Goal: Task Accomplishment & Management: Manage account settings

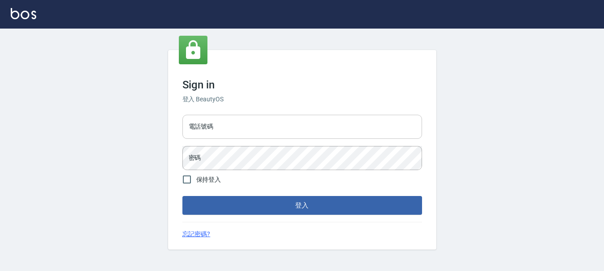
click at [227, 122] on input "電話號碼" at bounding box center [301, 127] width 239 height 24
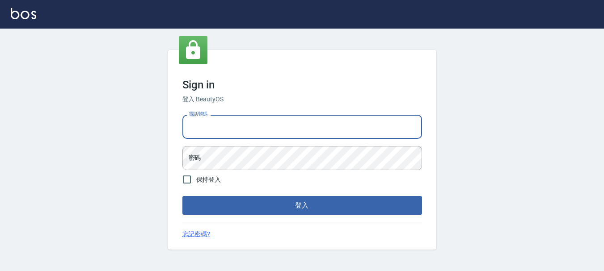
type input "0989239739"
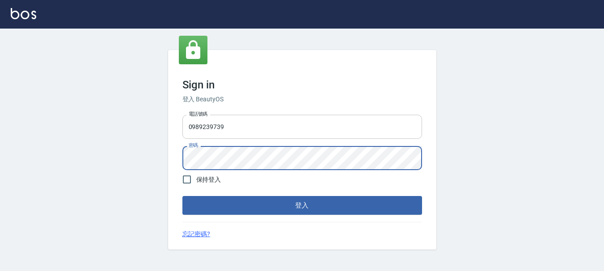
click at [182, 196] on button "登入" at bounding box center [301, 205] width 239 height 19
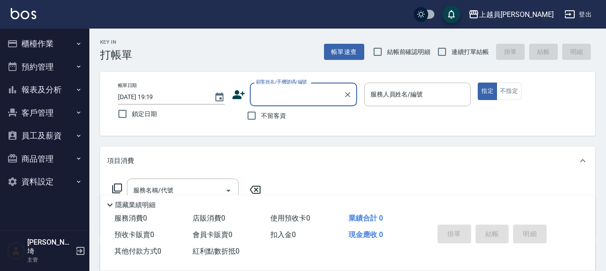
click at [453, 49] on span "連續打單結帳" at bounding box center [470, 51] width 38 height 9
click at [451, 49] on input "連續打單結帳" at bounding box center [441, 51] width 19 height 19
checkbox input "true"
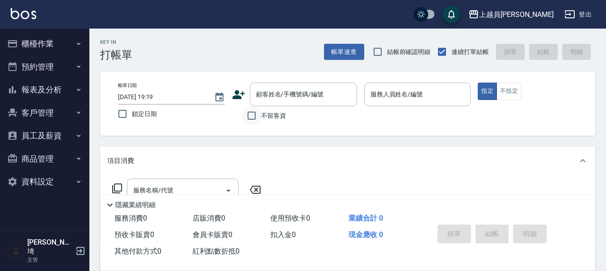
click at [259, 117] on input "不留客資" at bounding box center [251, 115] width 19 height 19
checkbox input "true"
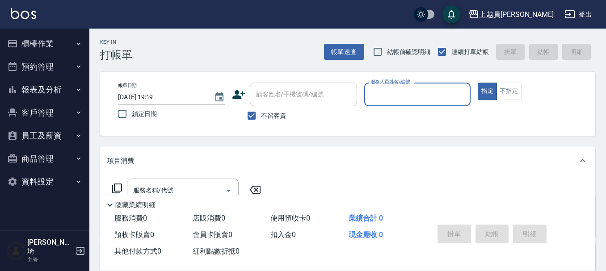
click at [386, 90] on input "服務人員姓名/編號" at bounding box center [417, 95] width 99 height 16
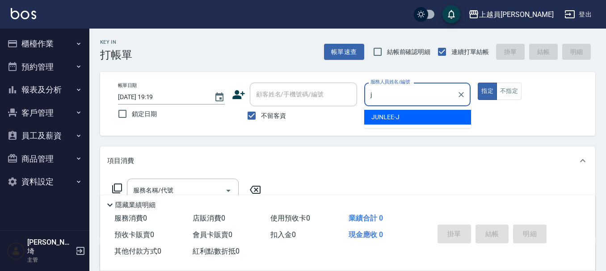
type input "[PERSON_NAME]"
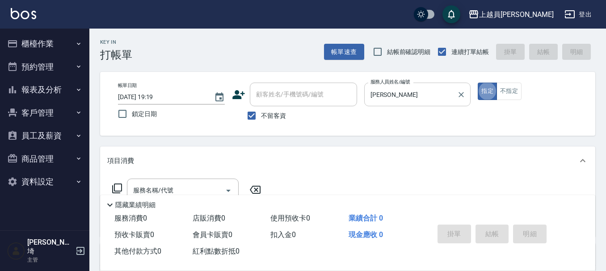
type button "true"
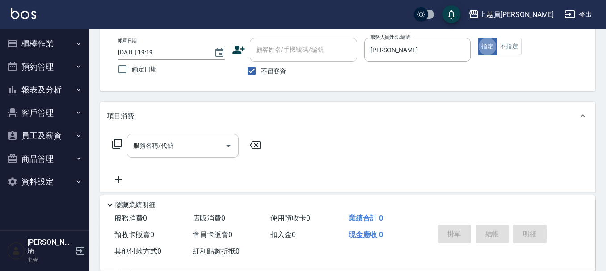
click at [213, 143] on input "服務名稱/代號" at bounding box center [176, 146] width 90 height 16
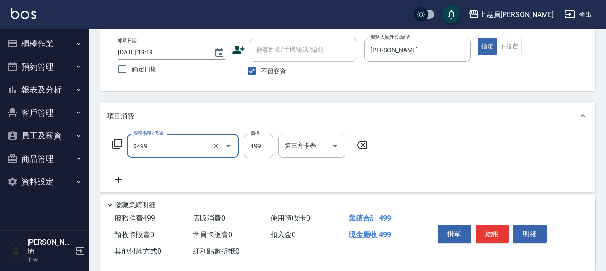
type input "去角質洗髮(0499)"
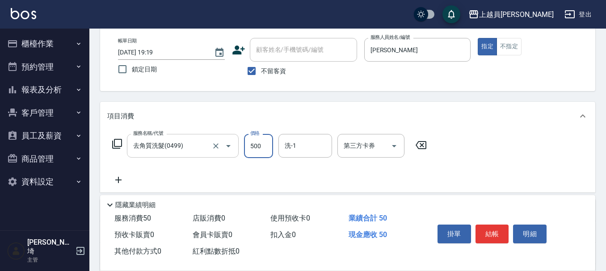
type input "500"
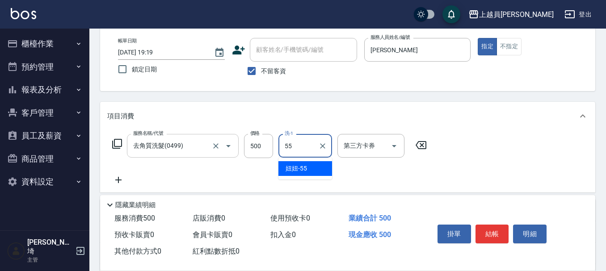
type input "妞妞-55"
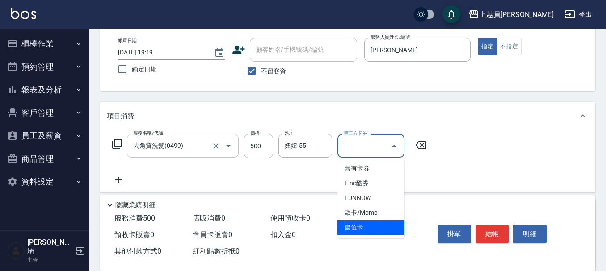
type input "儲值卡"
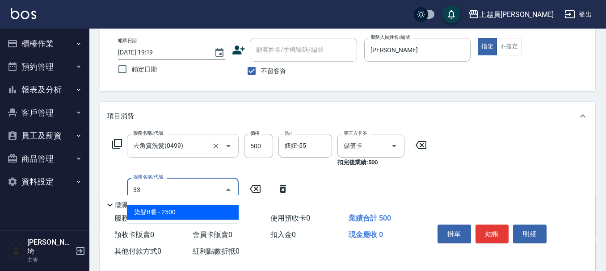
type input "染髮B餐(33)"
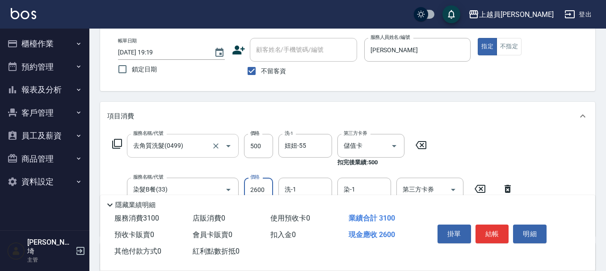
type input "2600"
type input "妞妞-55"
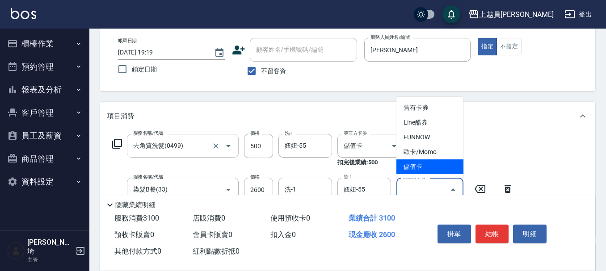
type input "儲值卡"
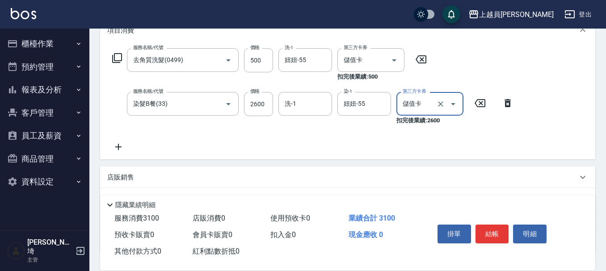
scroll to position [134, 0]
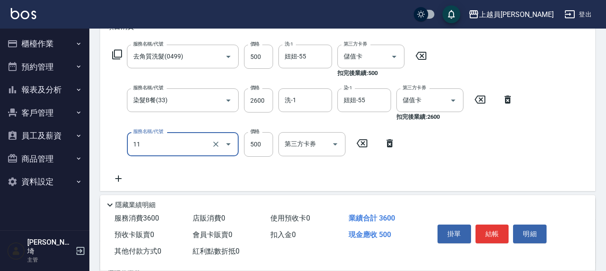
type input "天天護髮(11)"
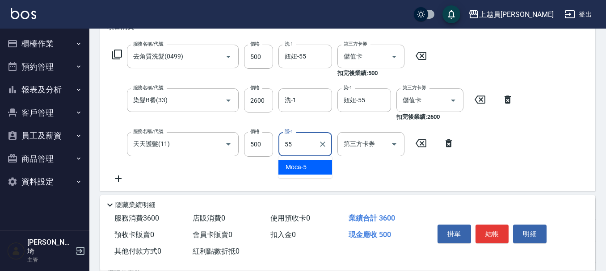
type input "妞妞-55"
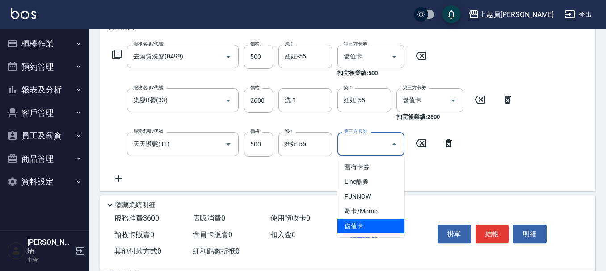
type input "儲值卡"
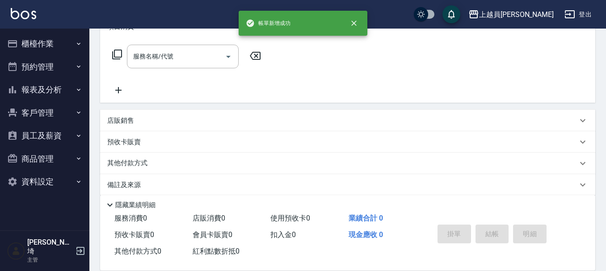
scroll to position [0, 0]
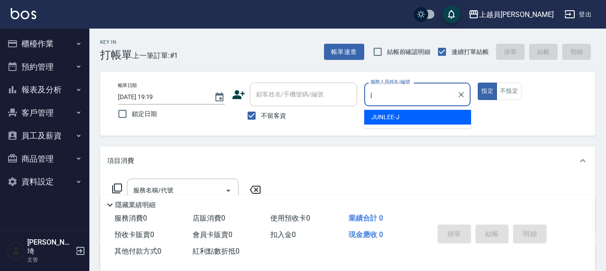
type input "JUNLEE-J"
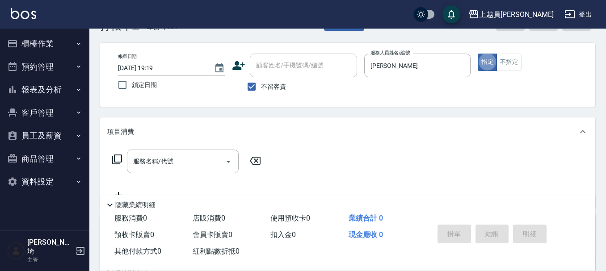
scroll to position [45, 0]
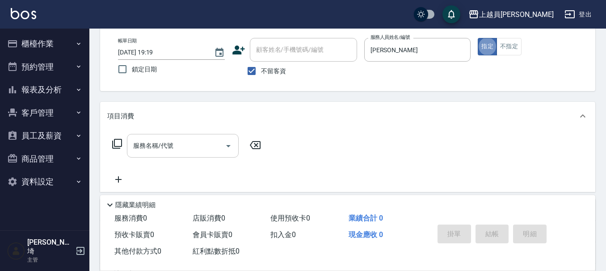
click at [177, 148] on input "服務名稱/代號" at bounding box center [176, 146] width 90 height 16
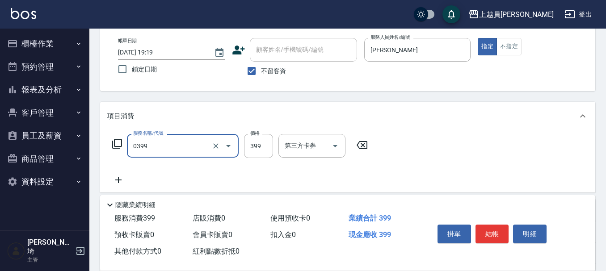
type input "海鹽SPA(0399)"
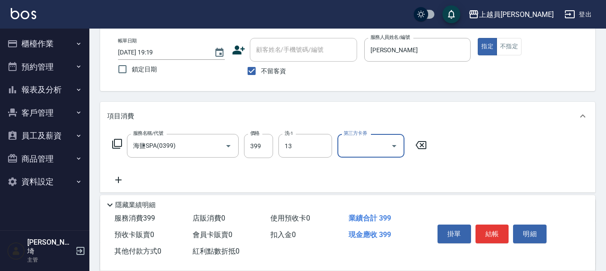
type input "[PERSON_NAME]-13"
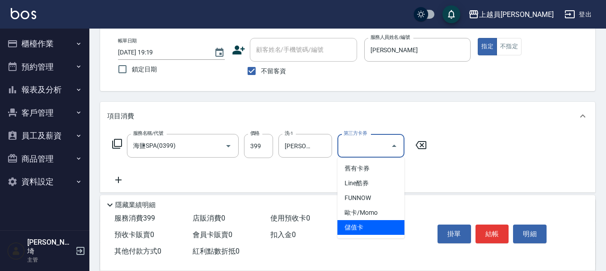
type input "儲值卡"
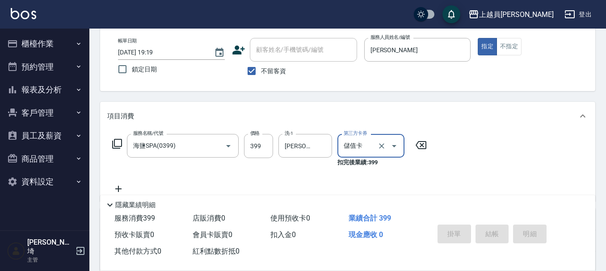
type input "2025/09/04 19:20"
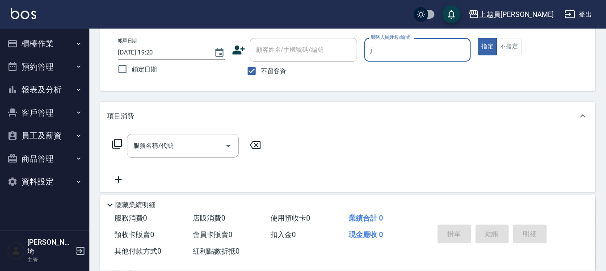
type input "JUNLEE-J"
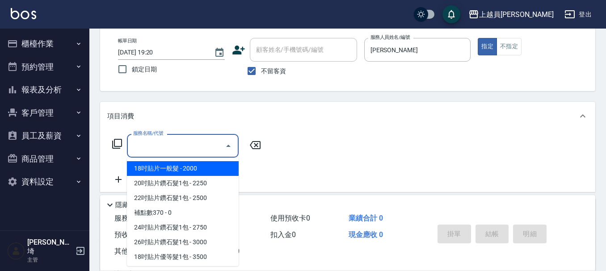
click at [209, 144] on input "服務名稱/代號" at bounding box center [176, 146] width 90 height 16
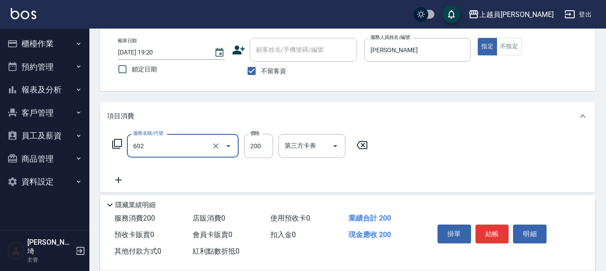
type input "一般洗髮(602)"
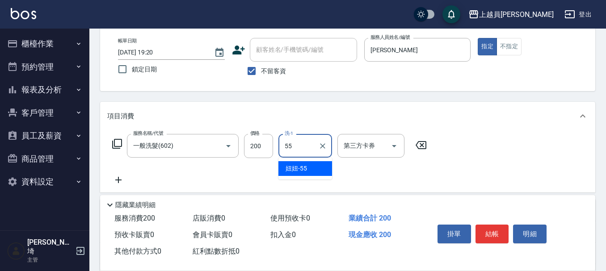
type input "妞妞-55"
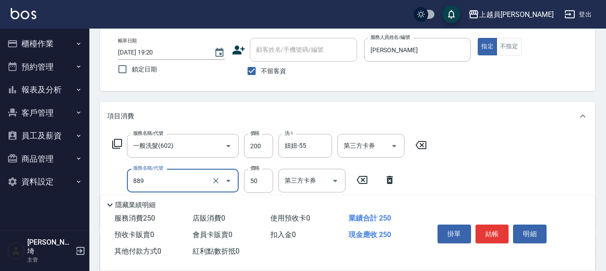
type input "精油(889)"
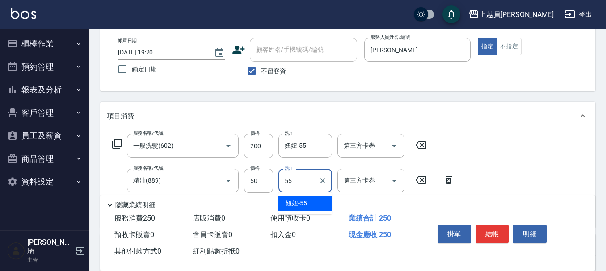
type input "妞妞-55"
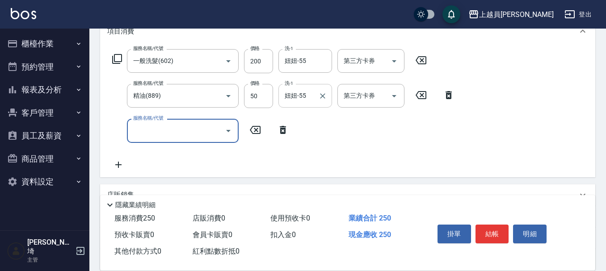
scroll to position [134, 0]
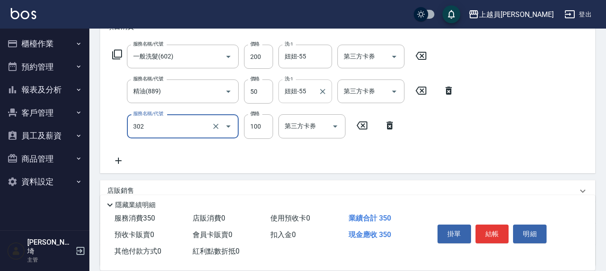
type input "剪髮(302)"
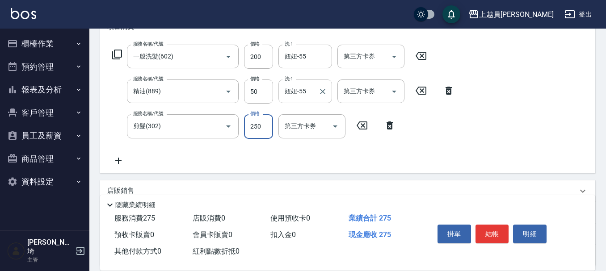
type input "250"
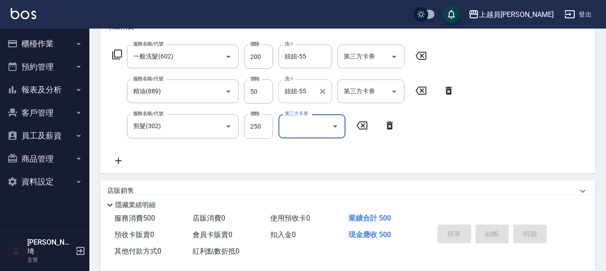
type input "2025/09/04 19:21"
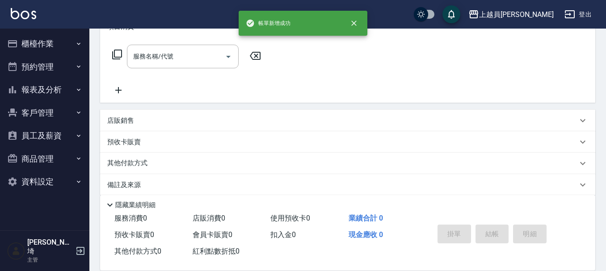
scroll to position [0, 0]
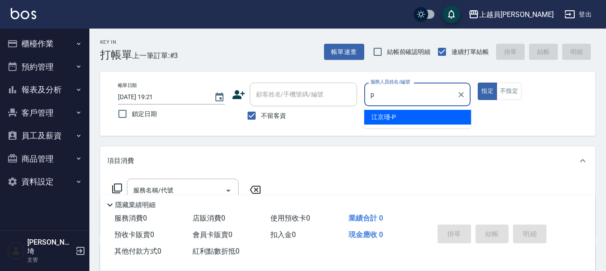
type input "江京瑾-P"
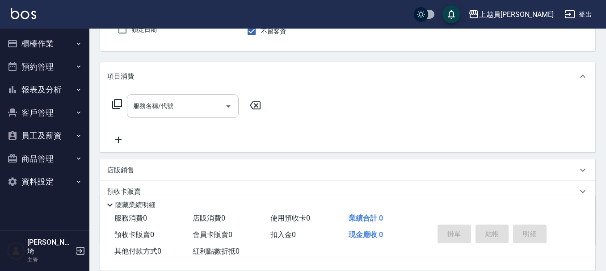
scroll to position [89, 0]
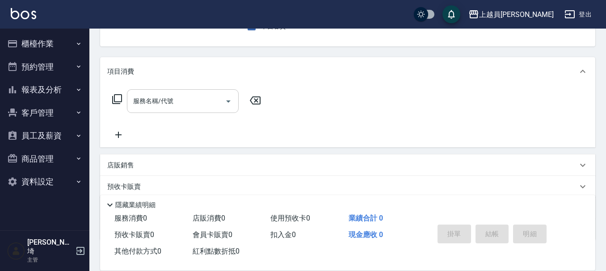
click at [194, 98] on input "服務名稱/代號" at bounding box center [176, 101] width 90 height 16
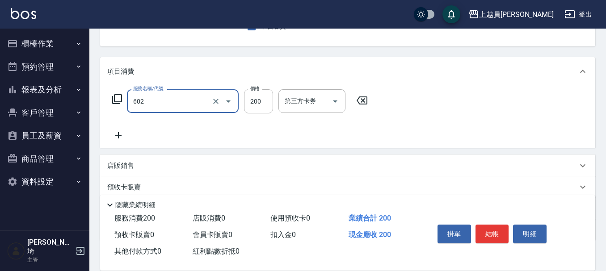
type input "一般洗髮(602)"
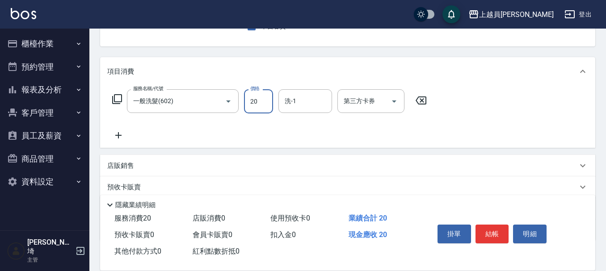
type input "200"
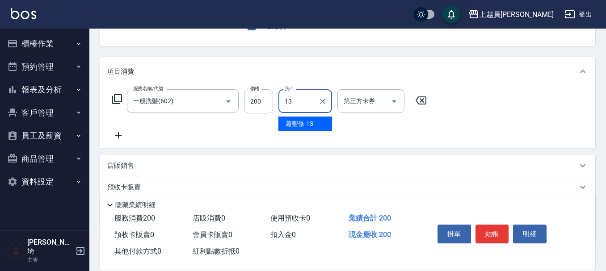
type input "[PERSON_NAME]-13"
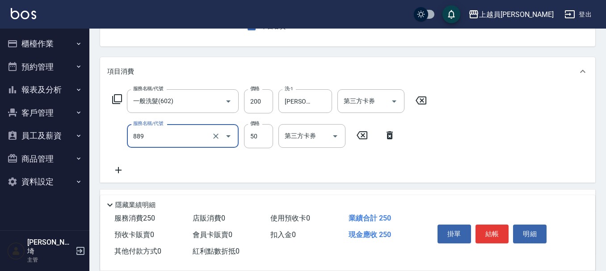
type input "精油(889)"
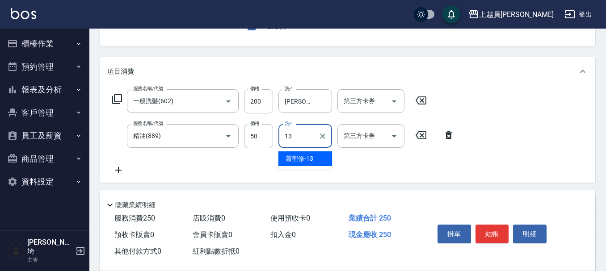
type input "[PERSON_NAME]-13"
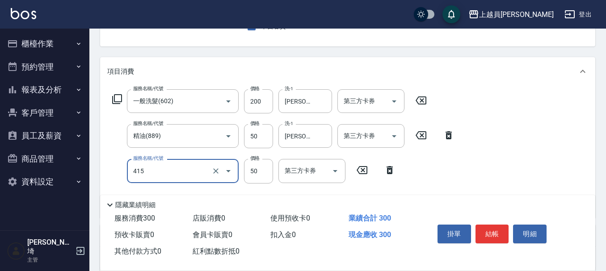
type input "瞬間保養(415)"
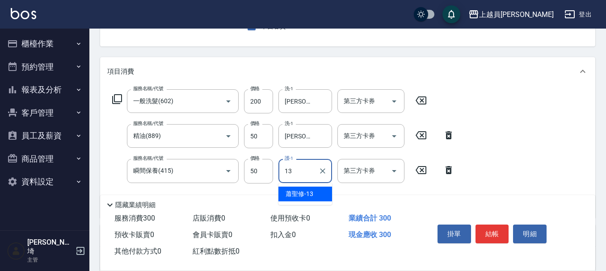
type input "[PERSON_NAME]-13"
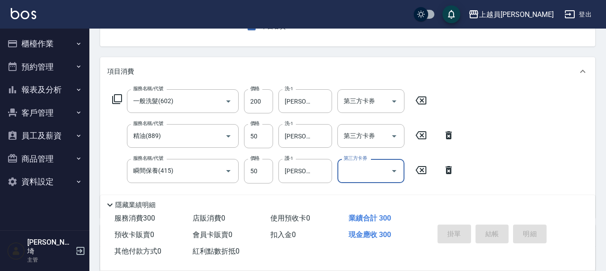
type input "2025/09/04 19:22"
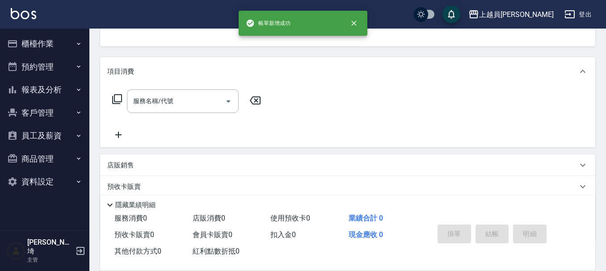
scroll to position [87, 0]
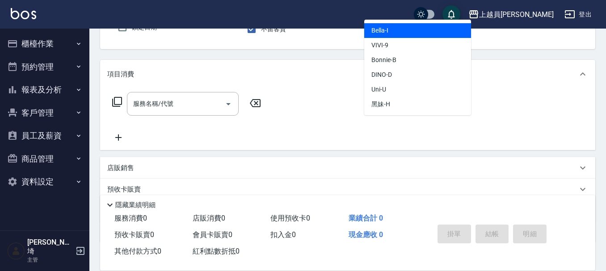
type input "Bella-I"
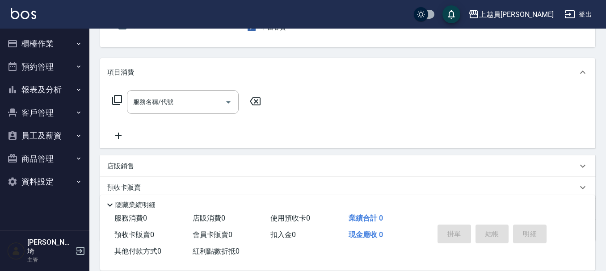
scroll to position [89, 0]
click at [179, 102] on input "服務名稱/代號" at bounding box center [176, 101] width 90 height 16
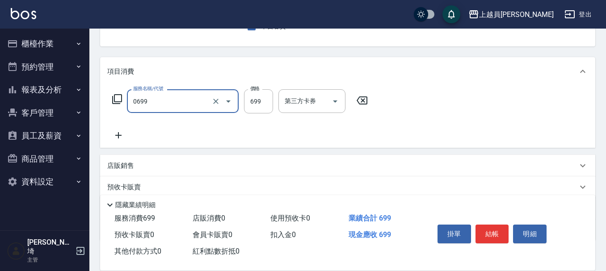
type input "精油洗髮(0699)"
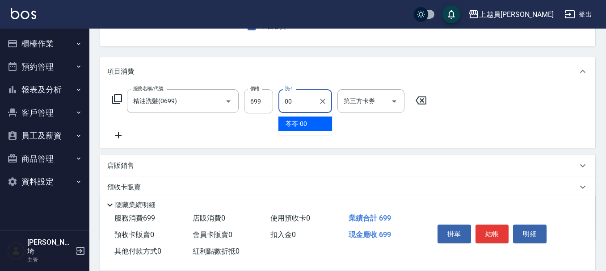
type input "苓苓-00"
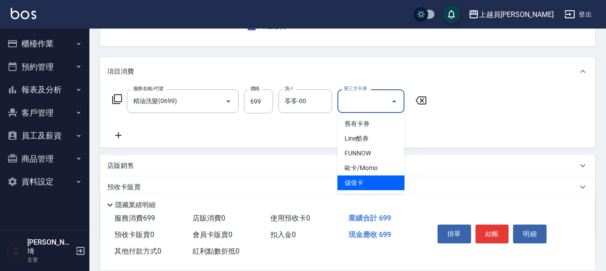
type input "儲值卡"
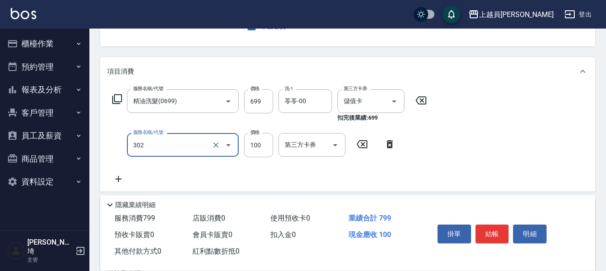
type input "剪髮(302)"
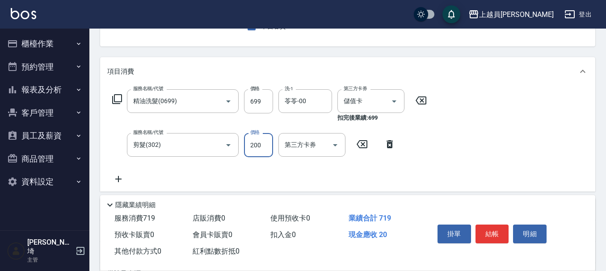
type input "200"
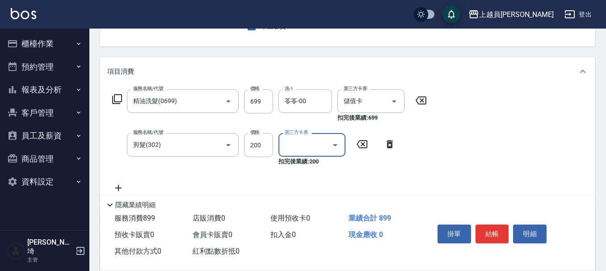
type input "儲值卡"
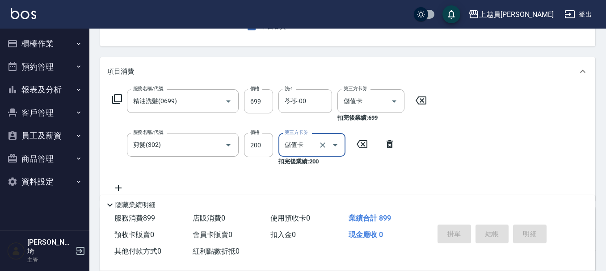
scroll to position [87, 0]
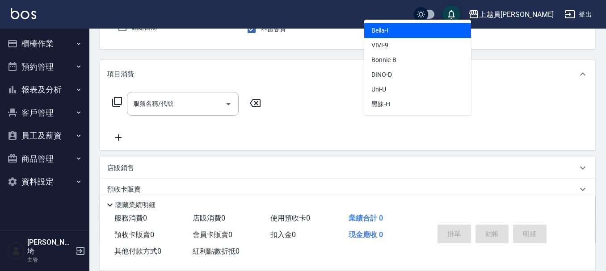
type input "Bella-I"
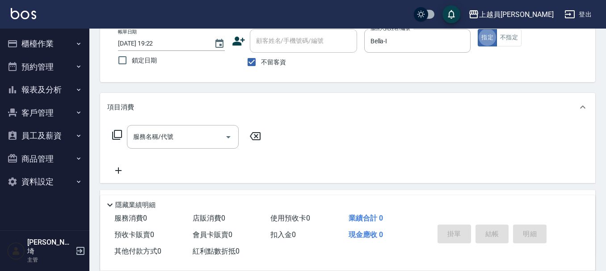
scroll to position [38, 0]
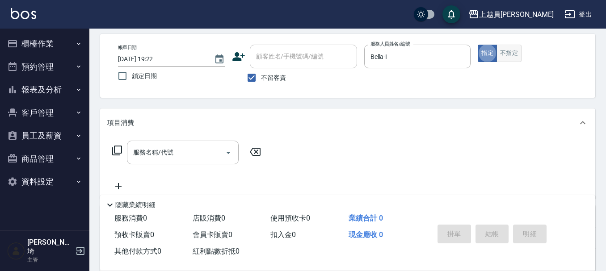
click at [511, 53] on button "不指定" at bounding box center [508, 53] width 25 height 17
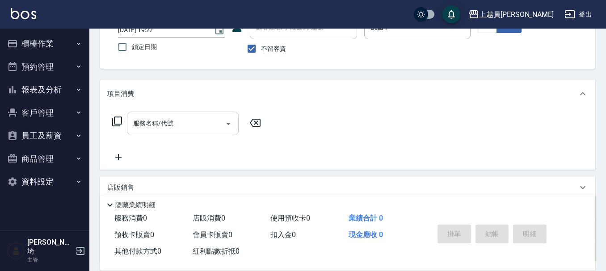
scroll to position [83, 0]
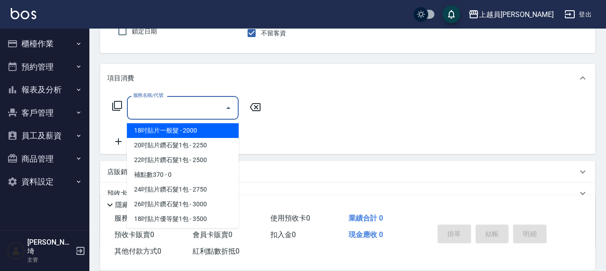
click at [191, 108] on input "服務名稱/代號" at bounding box center [176, 108] width 90 height 16
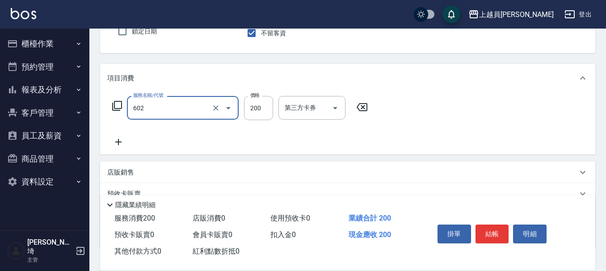
type input "一般洗髮(602)"
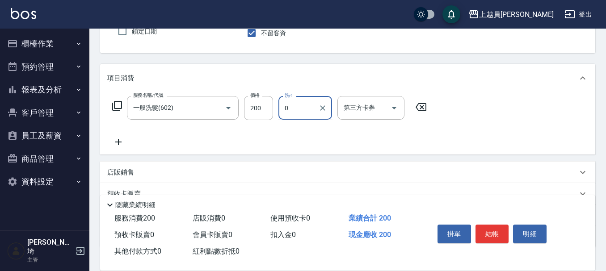
type input "0"
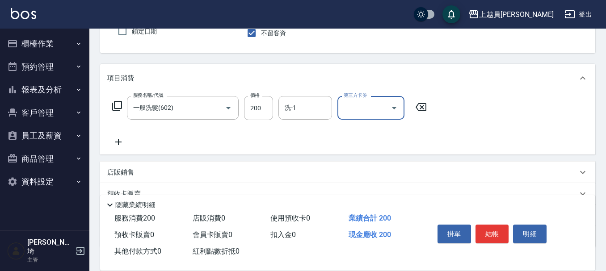
click at [273, 108] on div "服務名稱/代號 一般洗髮(602) 服務名稱/代號 價格 200 價格 洗-1 洗-1 第三方卡券 第三方卡券" at bounding box center [269, 108] width 325 height 24
click at [317, 97] on div "洗-1" at bounding box center [305, 108] width 54 height 24
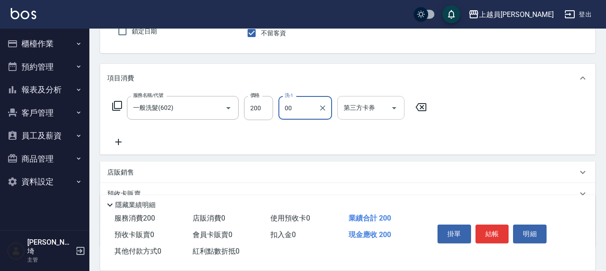
type input "苓苓-00"
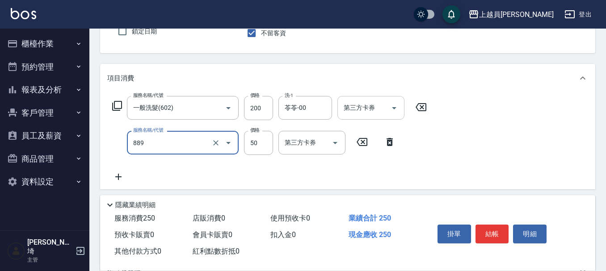
type input "精油(889)"
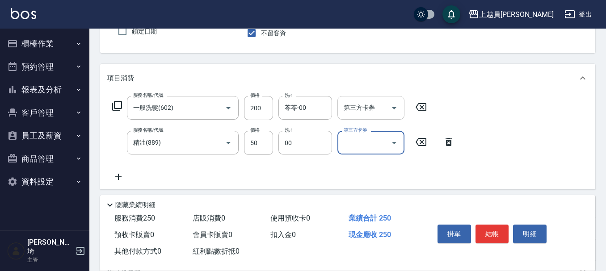
type input "苓苓-00"
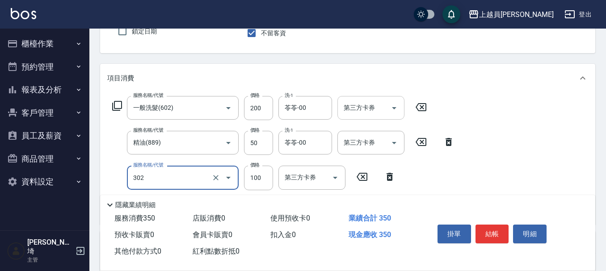
type input "剪髮(302)"
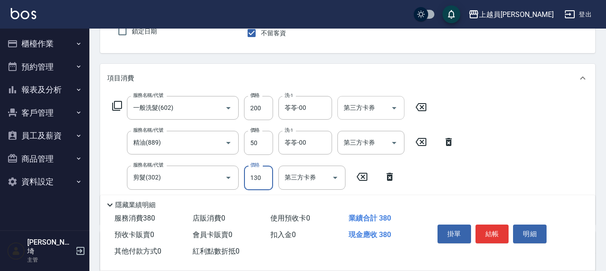
type input "130"
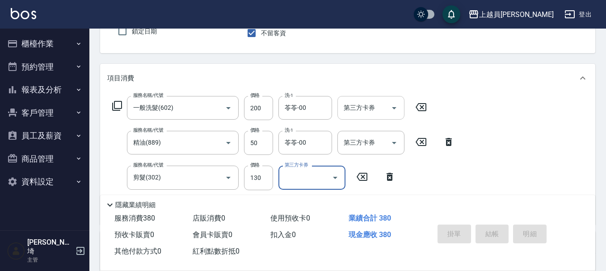
type input "2025/09/04 19:23"
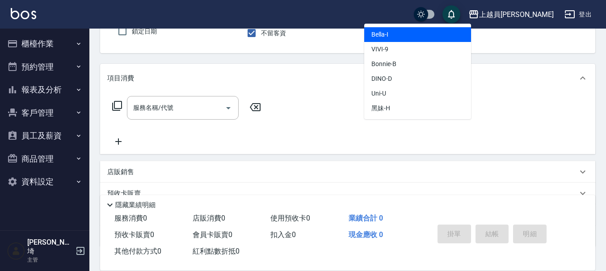
type input "Bella-I"
type button "false"
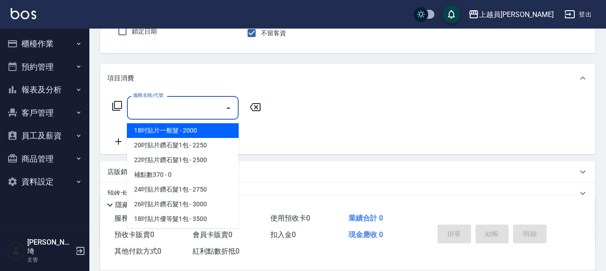
click at [205, 112] on input "服務名稱/代號" at bounding box center [176, 108] width 90 height 16
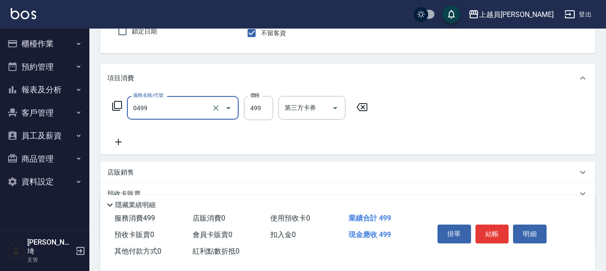
type input "去角質洗髮(0499)"
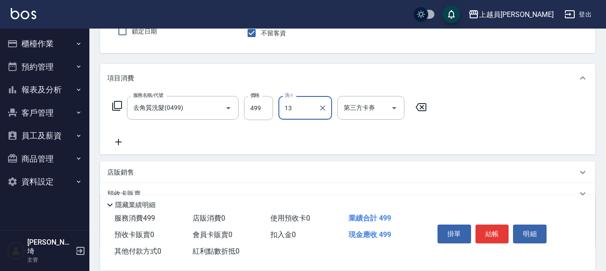
type input "[PERSON_NAME]-13"
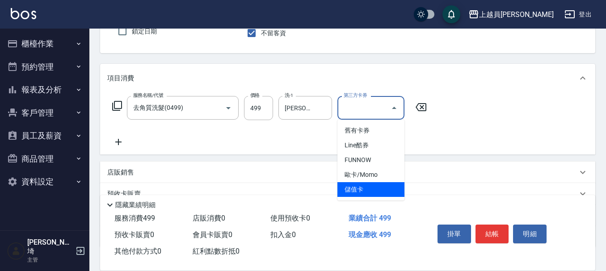
type input "儲值卡"
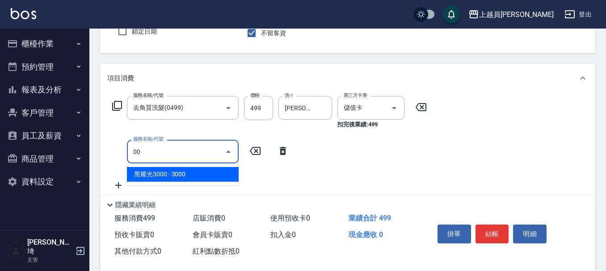
type input "0"
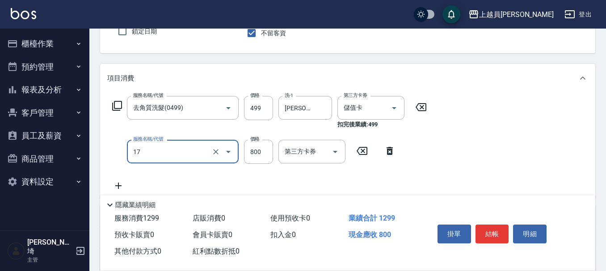
type input "染髮(17)"
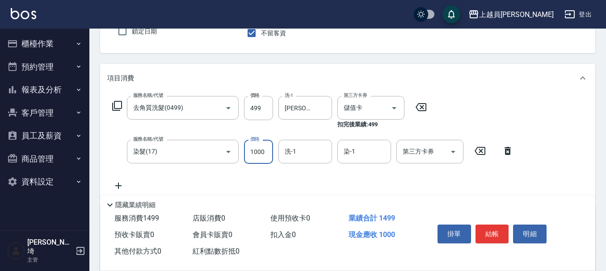
type input "1000"
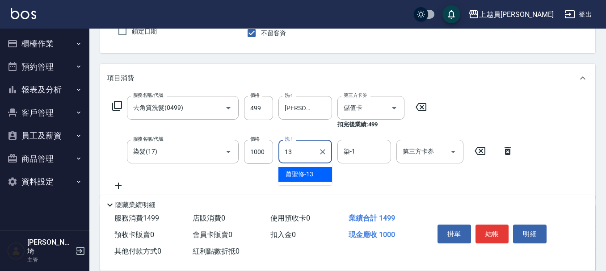
type input "[PERSON_NAME]-13"
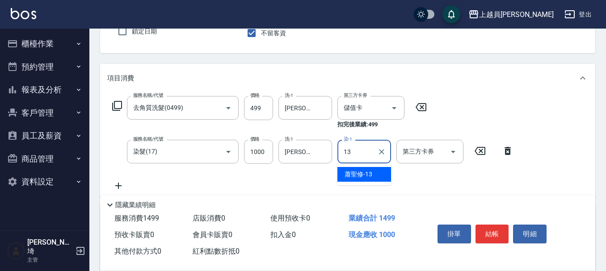
type input "[PERSON_NAME]-13"
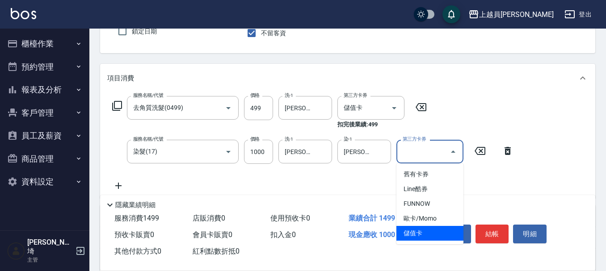
type input "儲值卡"
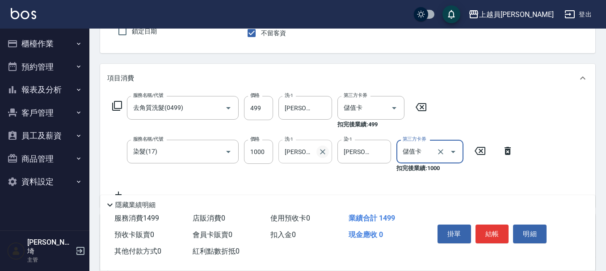
click at [322, 148] on icon "Clear" at bounding box center [322, 151] width 9 height 9
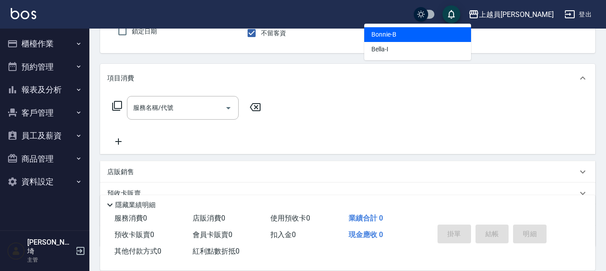
type input "Bonnie-B"
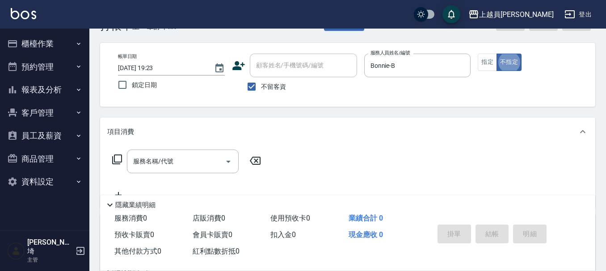
scroll to position [45, 0]
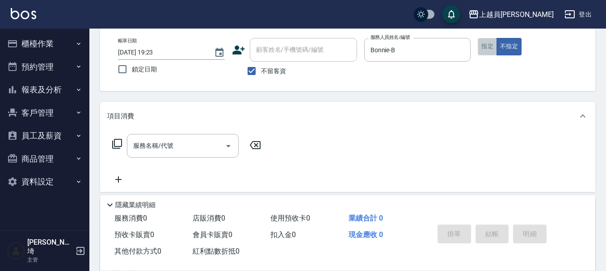
click at [486, 48] on button "指定" at bounding box center [487, 46] width 19 height 17
drag, startPoint x: 174, startPoint y: 151, endPoint x: 476, endPoint y: 91, distance: 308.0
click at [173, 151] on input "服務名稱/代號" at bounding box center [176, 146] width 90 height 16
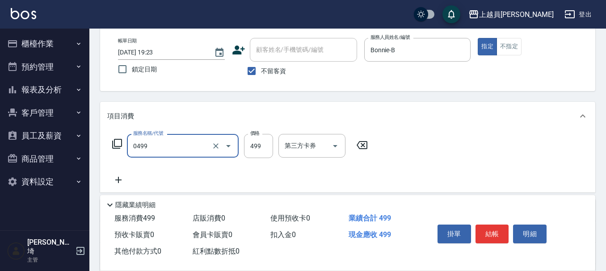
type input "去角質洗髮(0499)"
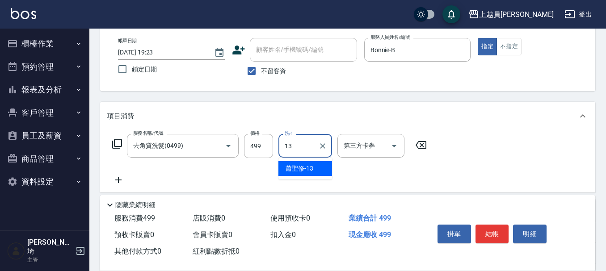
type input "[PERSON_NAME]-13"
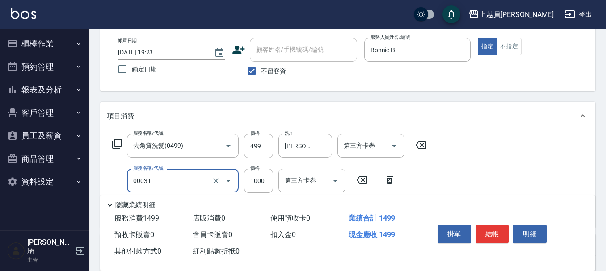
type input "單卸髮片(00031)"
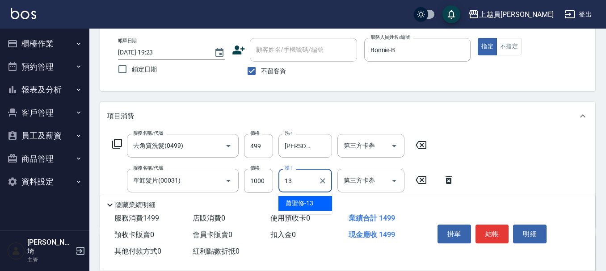
type input "[PERSON_NAME]-13"
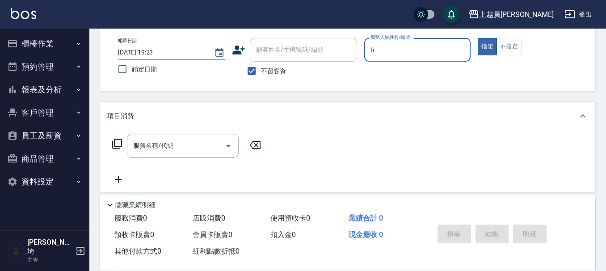
type input "Bonnie-B"
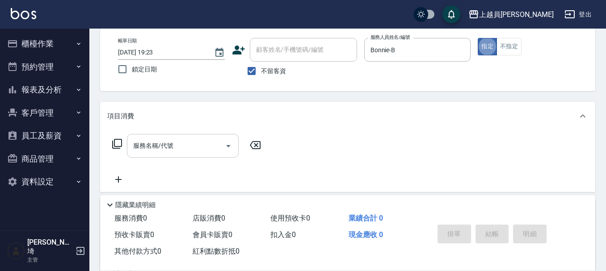
click at [170, 134] on div "服務名稱/代號" at bounding box center [183, 146] width 112 height 24
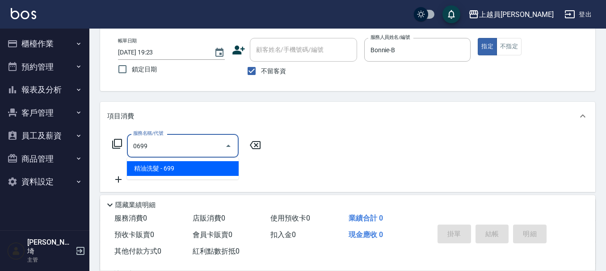
type input "精油洗髮(0699)"
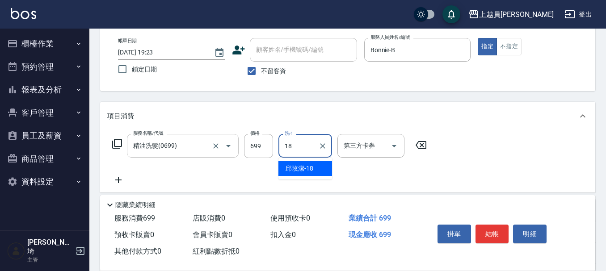
type input "邱玫潔-18"
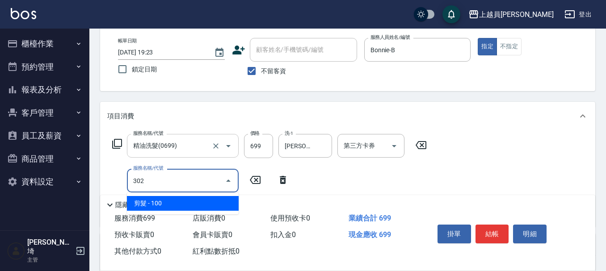
type input "剪髮(302)"
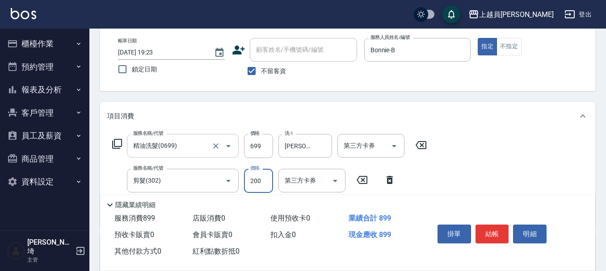
type input "200"
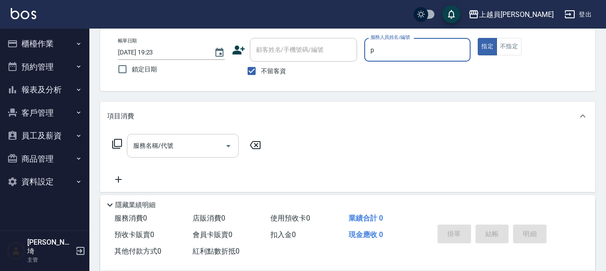
type input "江京瑾-P"
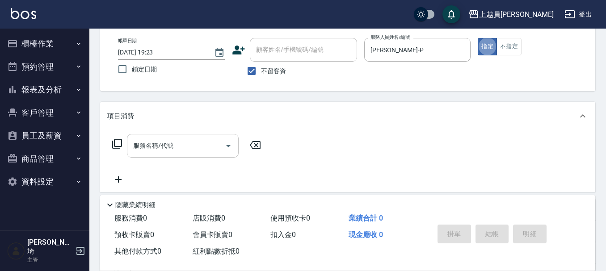
click at [201, 152] on input "服務名稱/代號" at bounding box center [176, 146] width 90 height 16
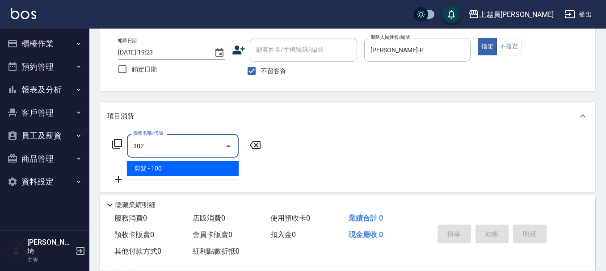
type input "剪髮(302)"
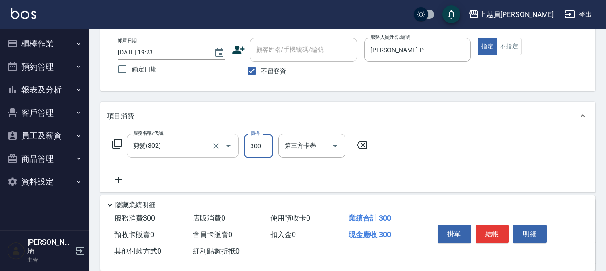
type input "300"
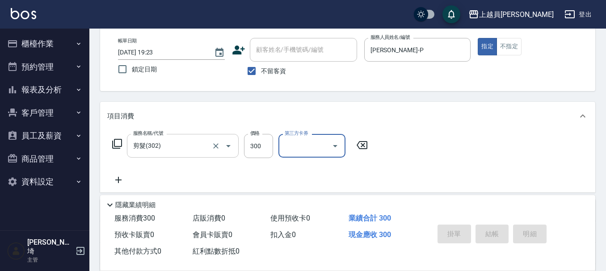
type input "2025/09/04 19:24"
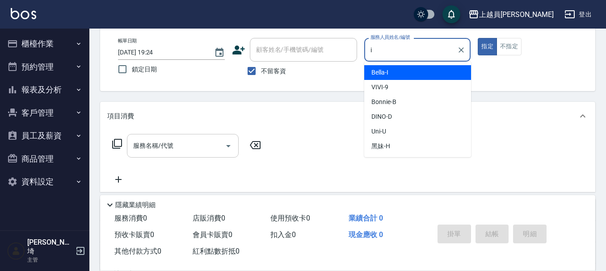
type input "Bella-I"
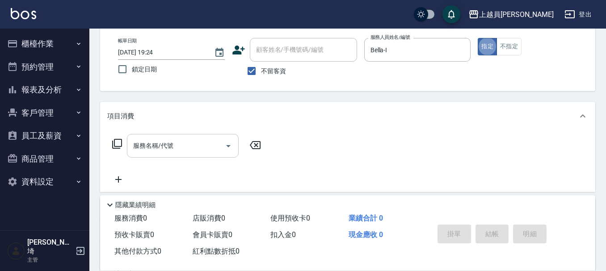
click at [208, 148] on input "服務名稱/代號" at bounding box center [176, 146] width 90 height 16
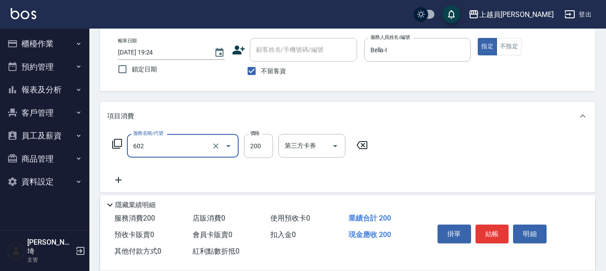
type input "一般洗髮(602)"
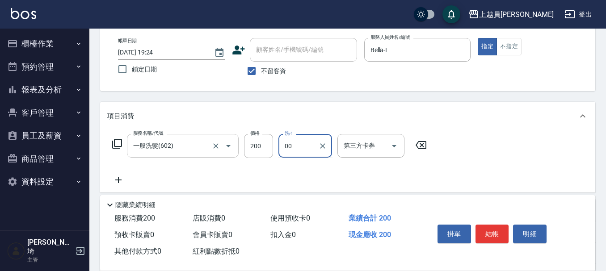
type input "苓苓-00"
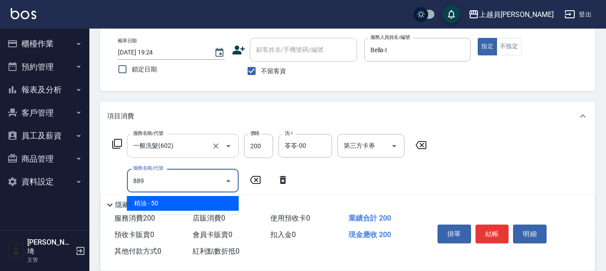
type input "精油(889)"
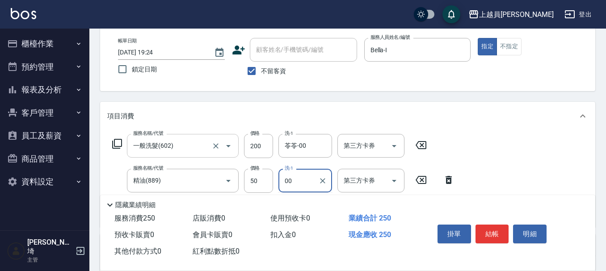
type input "苓苓-00"
type input "瞬間保養(415)"
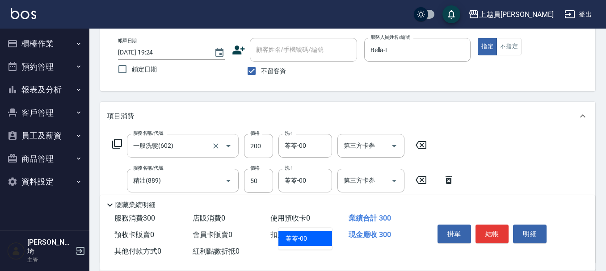
type input "苓苓-00"
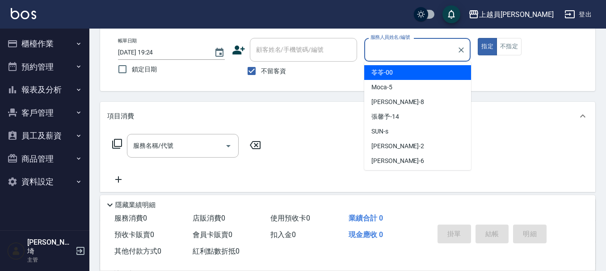
click at [55, 84] on button "報表及分析" at bounding box center [45, 89] width 82 height 23
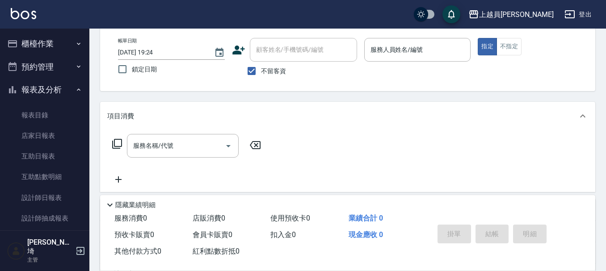
click at [45, 31] on ul "櫃檯作業 打帳單 帳單列表 現金收支登錄 材料自購登錄 每日結帳 排班表 現場電腦打卡 預約管理 預約管理 單日預約紀錄 單週預約紀錄 報表及分析 報表目錄 …" at bounding box center [45, 189] width 82 height 320
click at [45, 42] on button "櫃檯作業" at bounding box center [45, 43] width 82 height 23
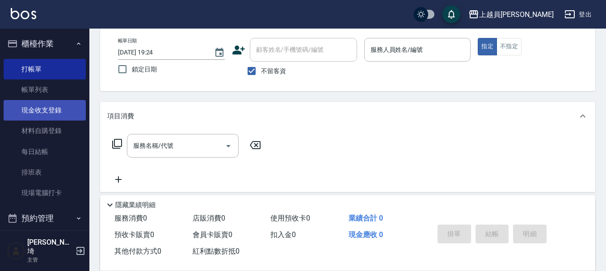
click at [58, 112] on link "現金收支登錄" at bounding box center [45, 110] width 82 height 21
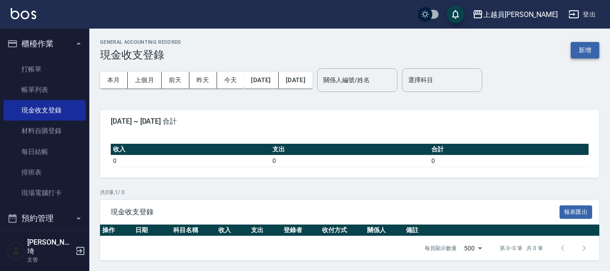
click at [583, 52] on button "新增" at bounding box center [585, 50] width 29 height 17
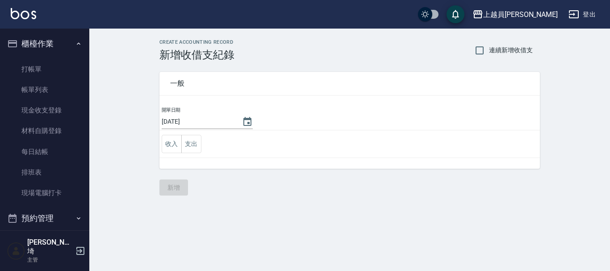
drag, startPoint x: 245, startPoint y: 156, endPoint x: 610, endPoint y: 1, distance: 396.1
click at [246, 156] on td "收入 支出" at bounding box center [349, 144] width 381 height 28
click at [195, 143] on button "支出" at bounding box center [191, 144] width 20 height 18
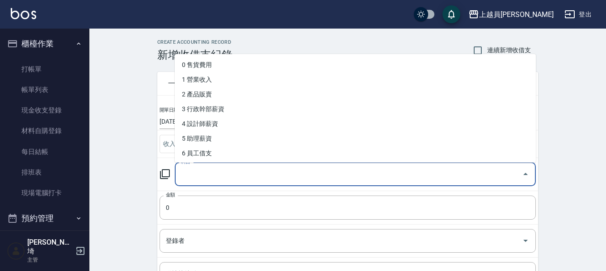
click at [204, 180] on input "科目" at bounding box center [349, 175] width 340 height 16
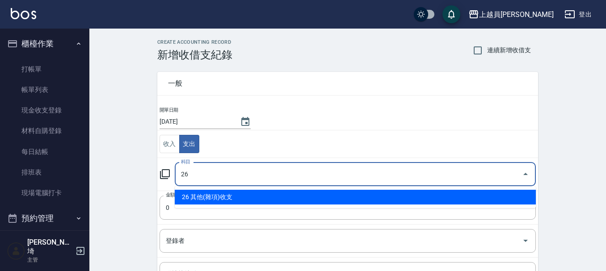
click at [221, 203] on li "26 其他(雜項)收支" at bounding box center [355, 197] width 361 height 15
type input "26 其他(雜項)收支"
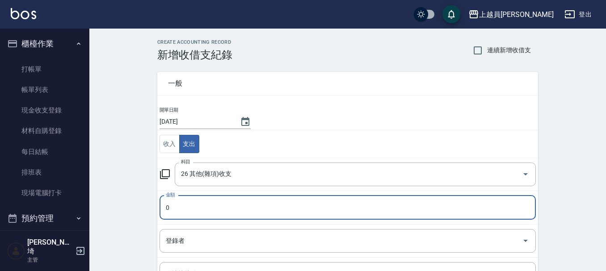
click at [210, 205] on input "0" at bounding box center [347, 208] width 376 height 24
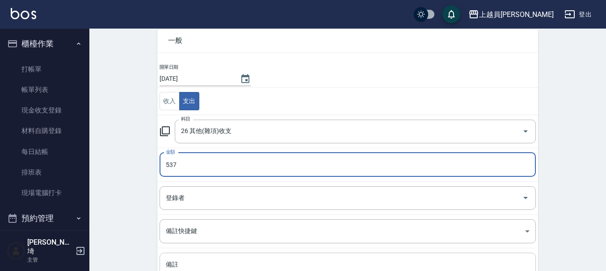
scroll to position [123, 0]
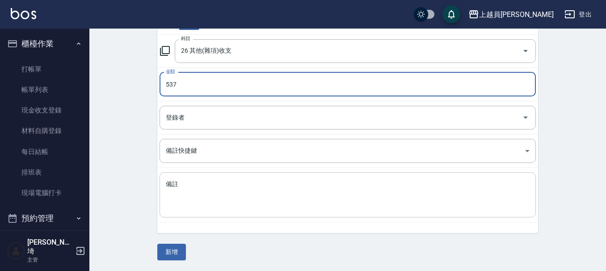
type input "537"
click at [206, 194] on textarea "備註" at bounding box center [348, 195] width 364 height 30
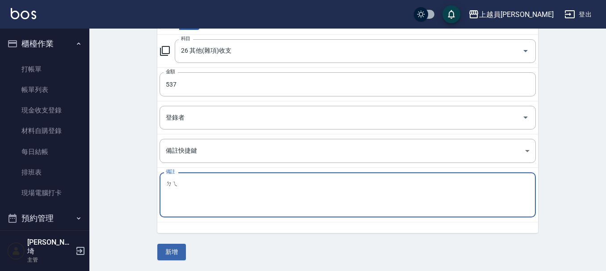
type textarea "得"
type textarea "紙杯/茶包"
click at [163, 248] on button "新增" at bounding box center [171, 252] width 29 height 17
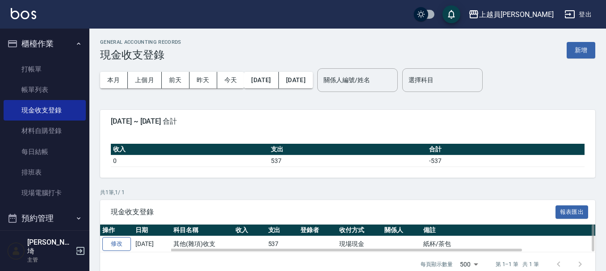
click at [127, 244] on link "修改" at bounding box center [116, 244] width 29 height 14
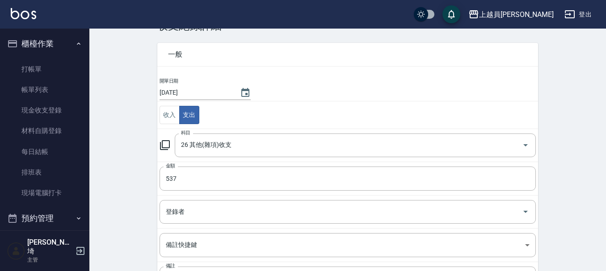
scroll to position [45, 0]
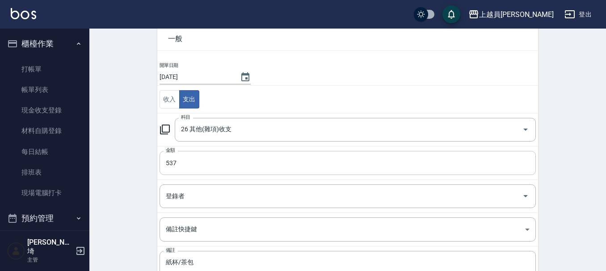
click at [237, 173] on input "537" at bounding box center [347, 163] width 376 height 24
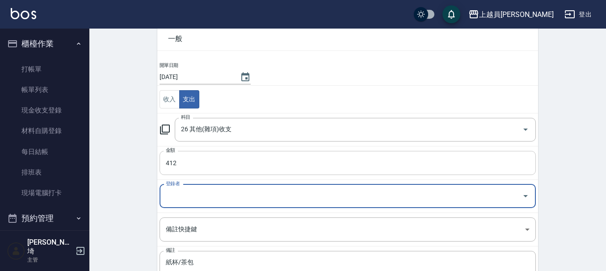
click at [382, 157] on input "412" at bounding box center [347, 163] width 376 height 24
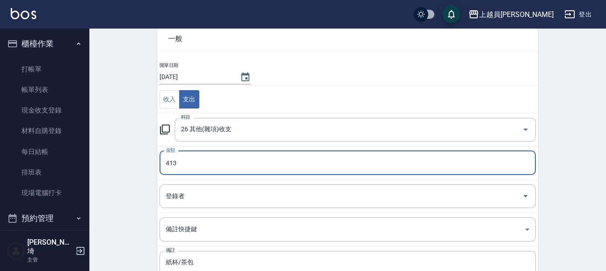
type input "413"
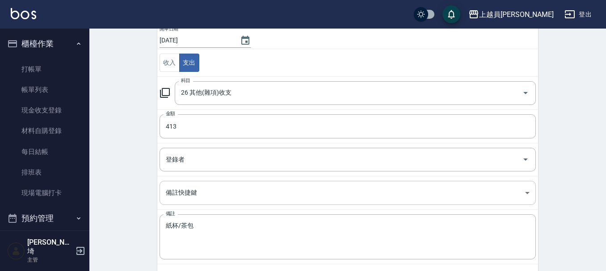
scroll to position [113, 0]
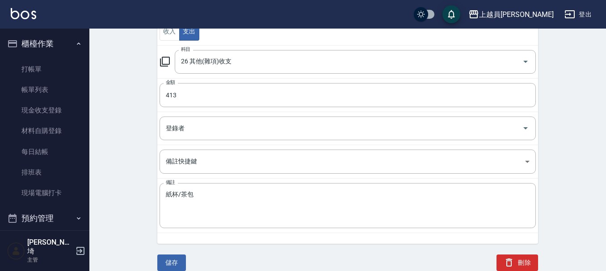
click at [187, 266] on div "儲存 刪除" at bounding box center [342, 252] width 391 height 38
click at [171, 261] on button "儲存" at bounding box center [171, 263] width 29 height 17
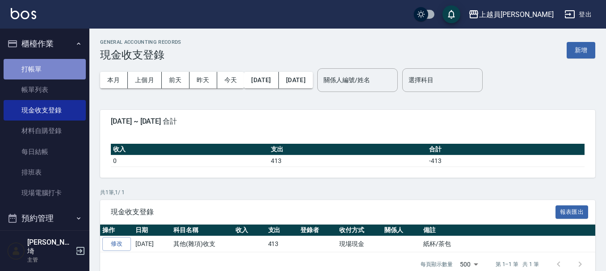
drag, startPoint x: 59, startPoint y: 65, endPoint x: 70, endPoint y: 57, distance: 13.8
click at [59, 65] on link "打帳單" at bounding box center [45, 69] width 82 height 21
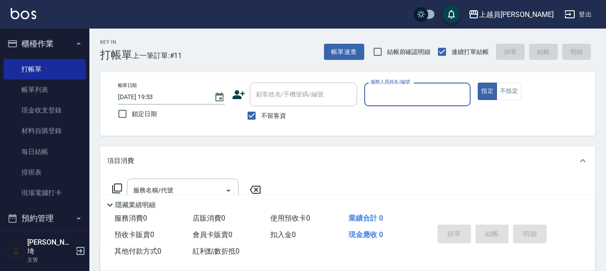
type input "ㄩ"
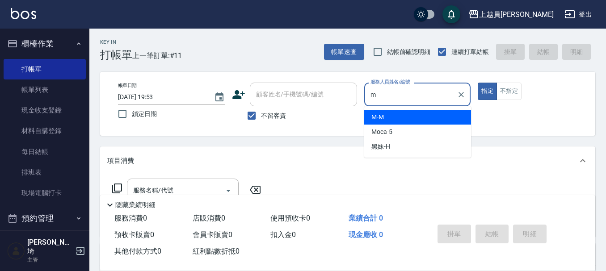
click at [377, 118] on span "M -M" at bounding box center [377, 117] width 13 height 9
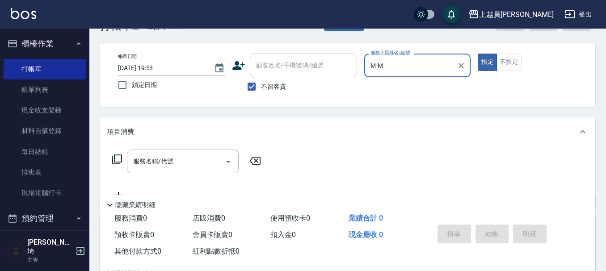
scroll to position [45, 0]
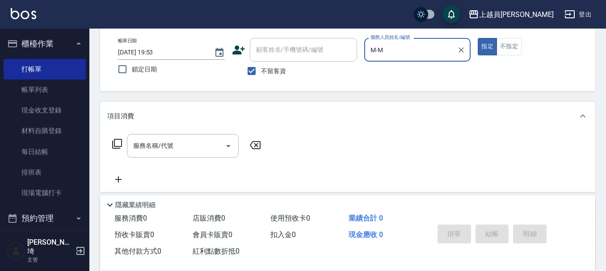
click at [158, 135] on div "服務名稱/代號" at bounding box center [183, 146] width 112 height 24
type input "M-M"
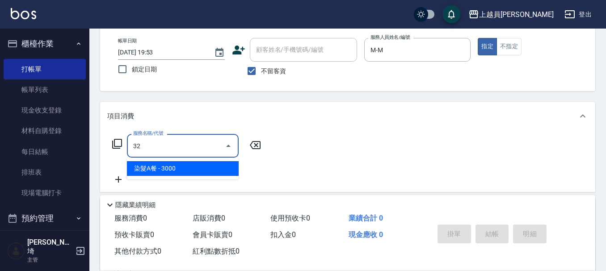
type input "染髮A餐(32)"
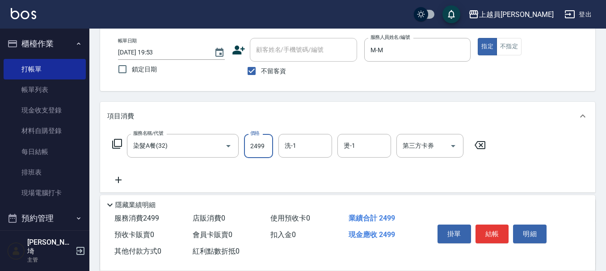
type input "2499"
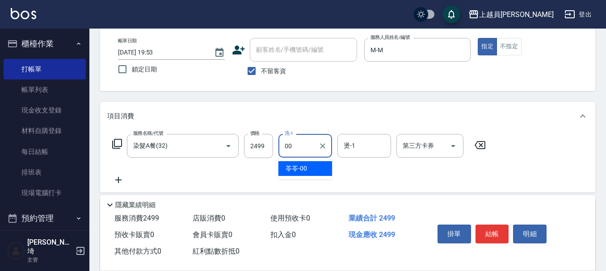
type input "苓苓-00"
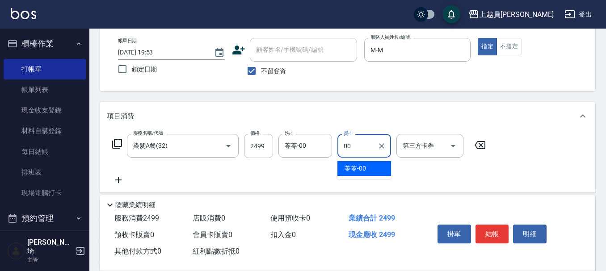
type input "苓苓-00"
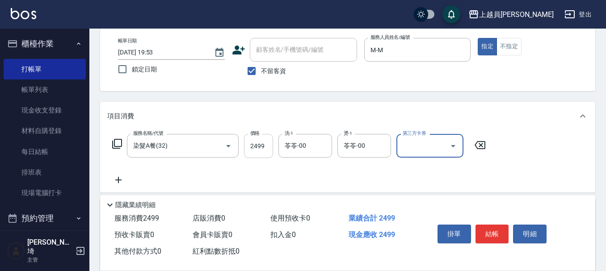
click at [272, 141] on input "2499" at bounding box center [258, 146] width 29 height 24
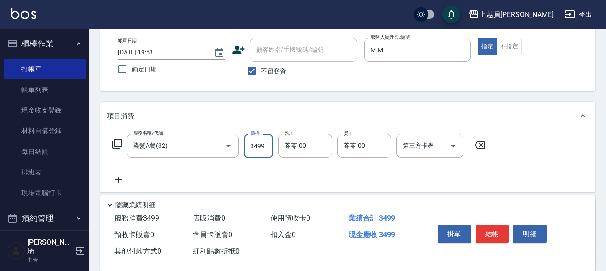
type input "3499"
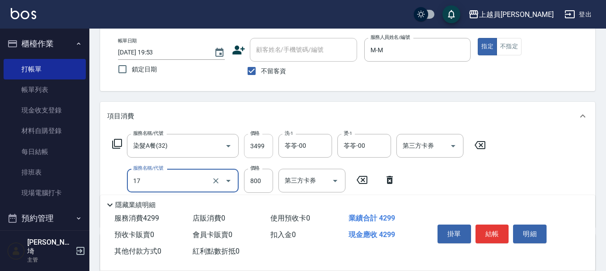
type input "染髮(17)"
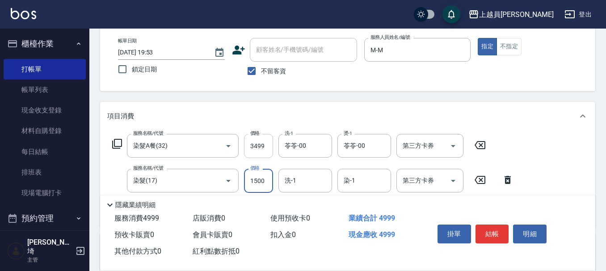
type input "1500"
type input "苓苓-00"
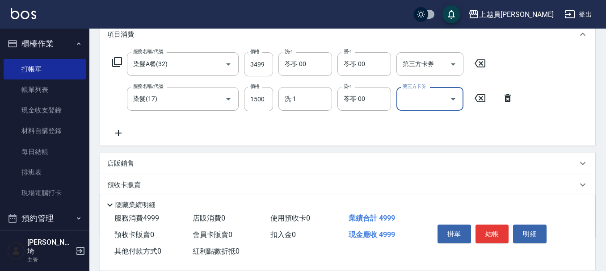
scroll to position [134, 0]
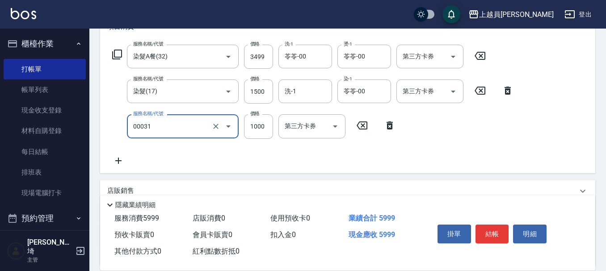
type input "單卸髮片(00031)"
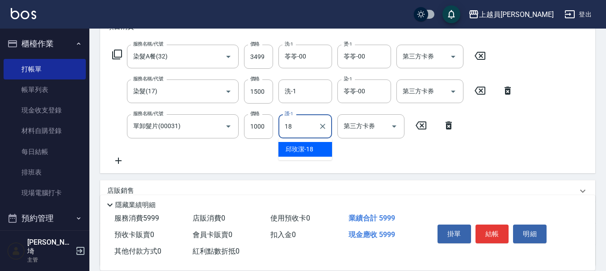
type input "邱玫潔-18"
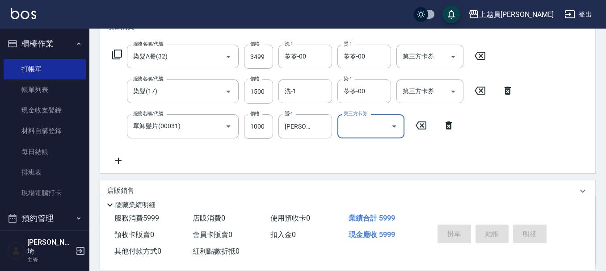
type input "2025/09/04 19:54"
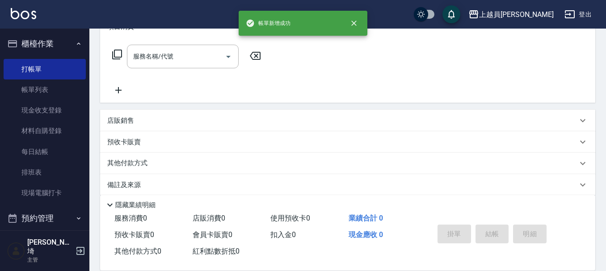
scroll to position [0, 0]
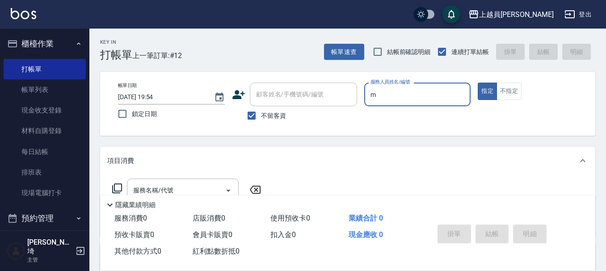
type input "M-M"
type button "true"
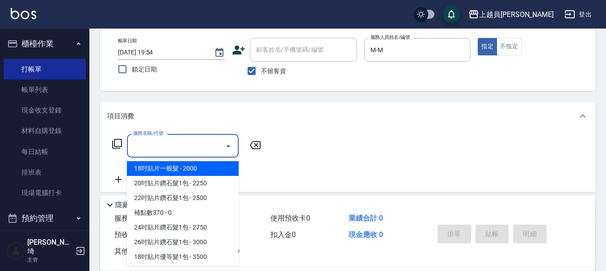
click at [168, 147] on input "服務名稱/代號" at bounding box center [176, 146] width 90 height 16
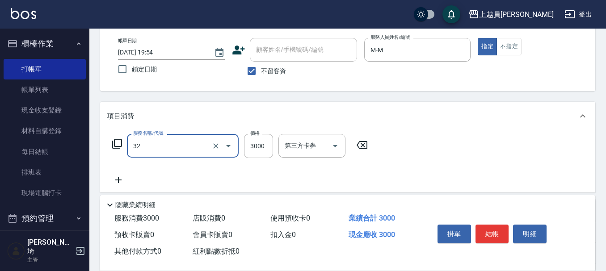
type input "染髮A餐(32)"
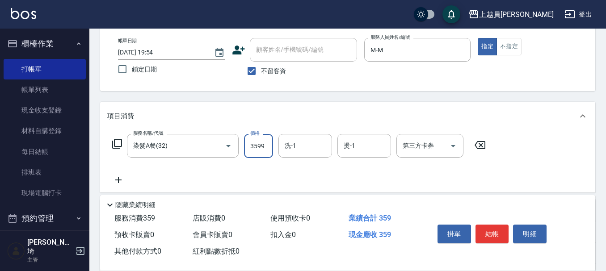
type input "3599"
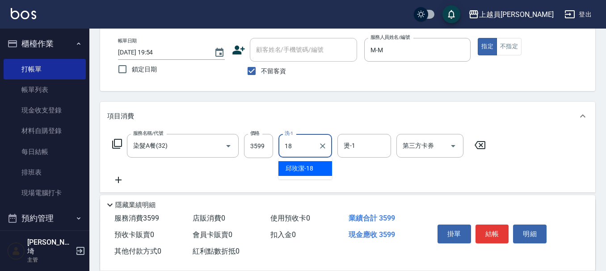
type input "邱玫潔-18"
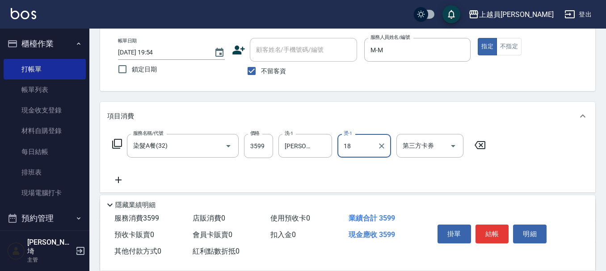
type input "邱玫潔-18"
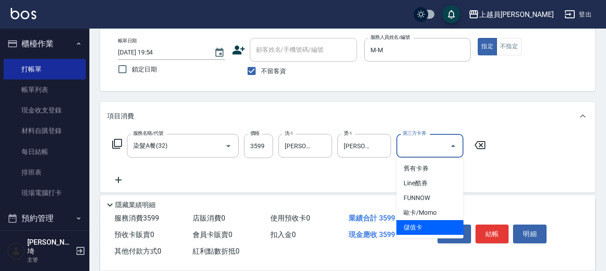
type input "儲值卡"
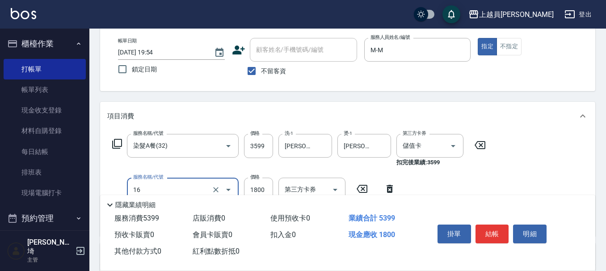
type input "鏡面護髮(16)"
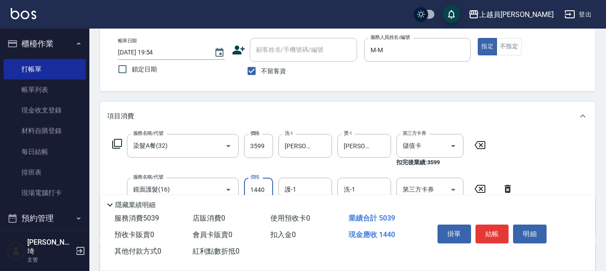
type input "1440"
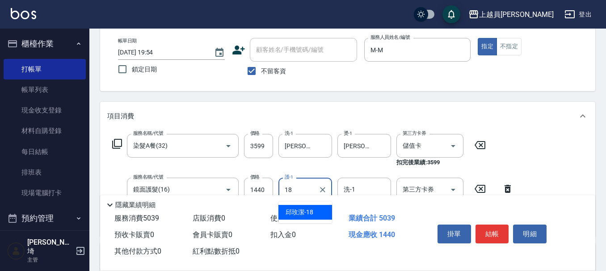
type input "邱玫潔-18"
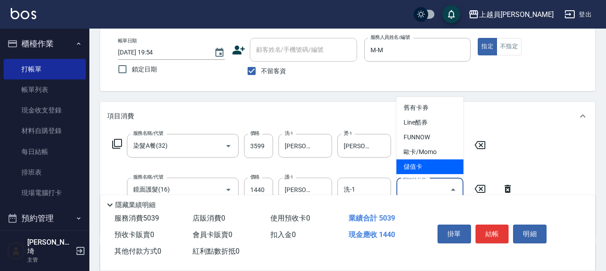
type input "儲值卡"
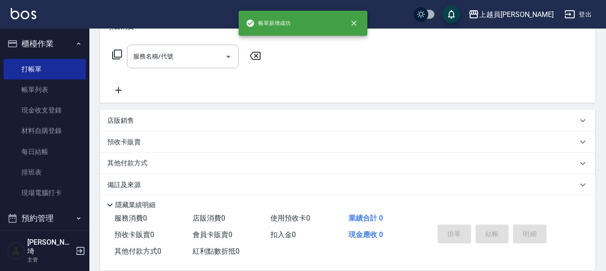
scroll to position [0, 0]
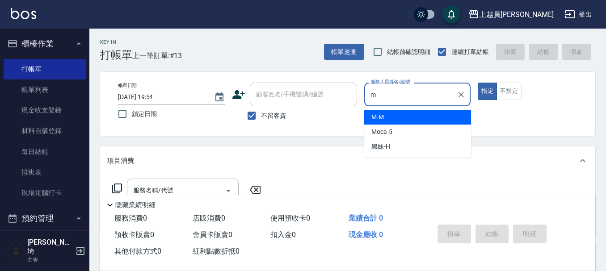
type input "M-M"
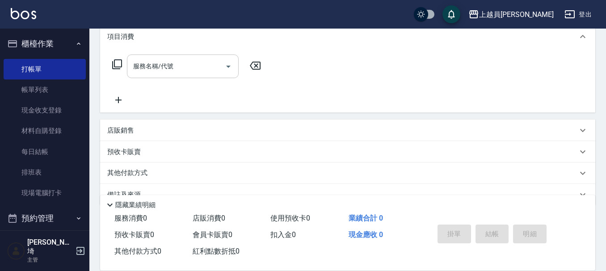
scroll to position [134, 0]
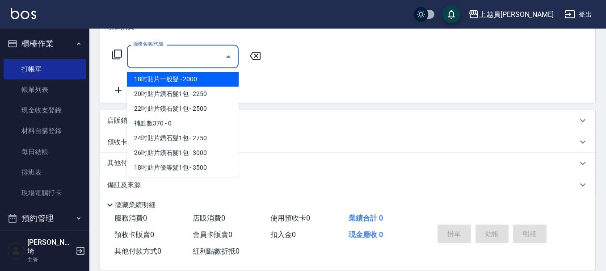
click at [179, 58] on input "服務名稱/代號" at bounding box center [176, 57] width 90 height 16
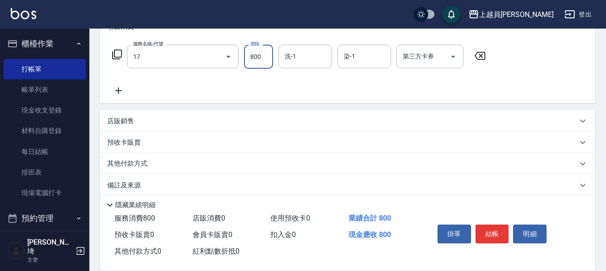
type input "染髮(17)"
type input "1000"
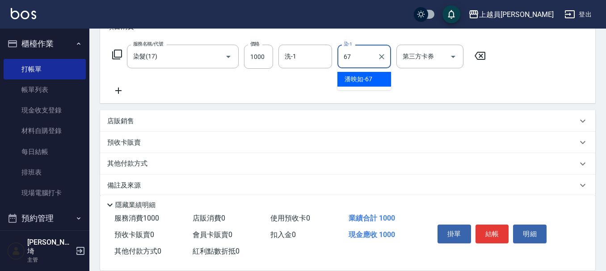
type input "[PERSON_NAME]-67"
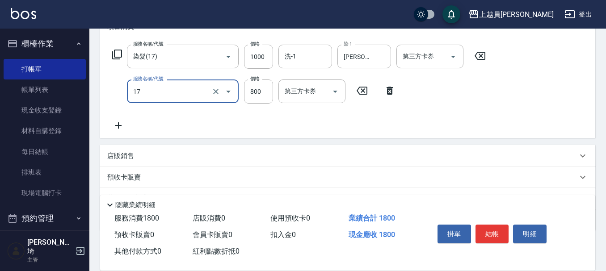
type input "染髮(17)"
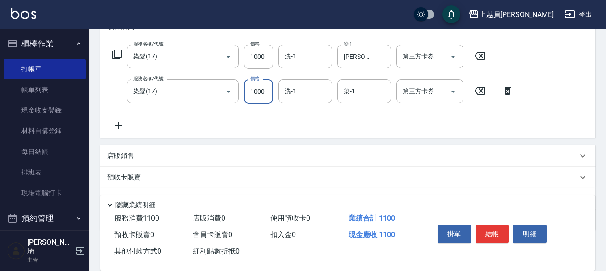
type input "1000"
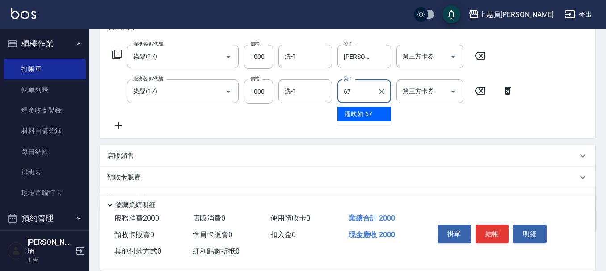
type input "[PERSON_NAME]-67"
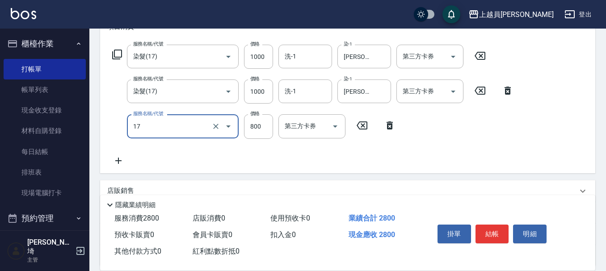
type input "染髮(17)"
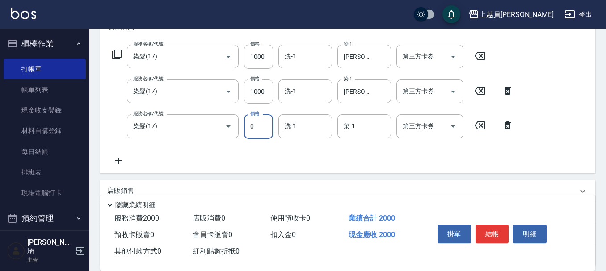
type input "0"
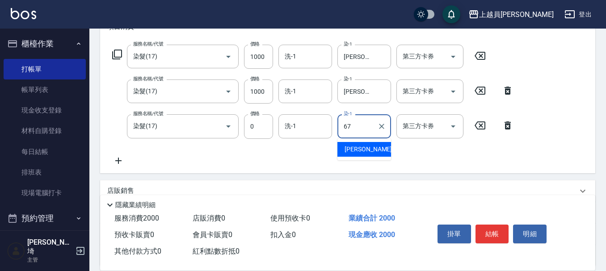
type input "[PERSON_NAME]-67"
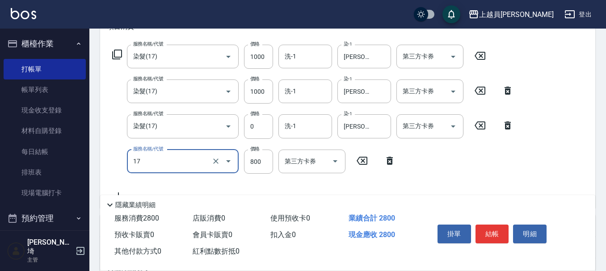
type input "染髮(17)"
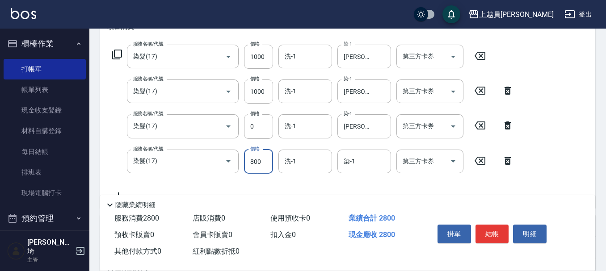
type input "0"
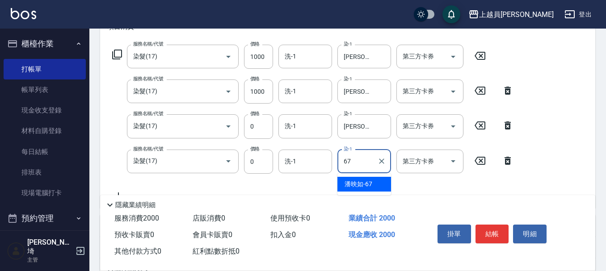
type input "[PERSON_NAME]-67"
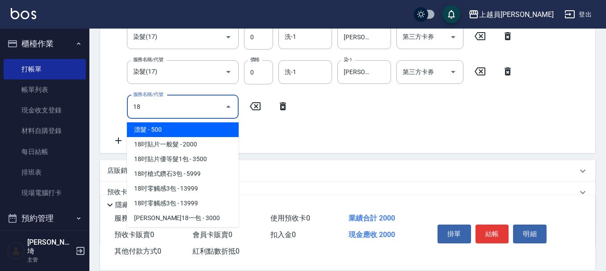
scroll to position [28, 0]
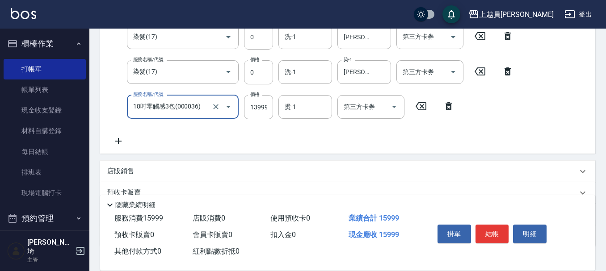
type input "18吋零觸感3包(000036)"
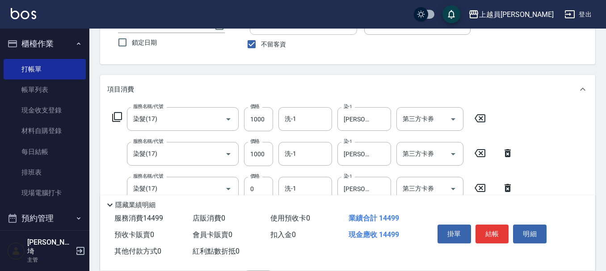
scroll to position [0, 0]
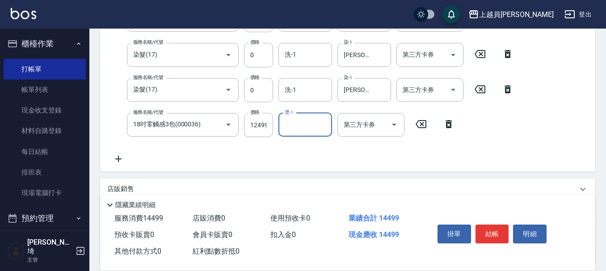
click at [254, 125] on div "服務名稱/代號 染髮(17) 服務名稱/代號 價格 1000 價格 洗-1 洗-1 染-1 潘映如-67 染-1 第三方卡券 第三方卡券 服務名稱/代號 染髮…" at bounding box center [312, 68] width 411 height 191
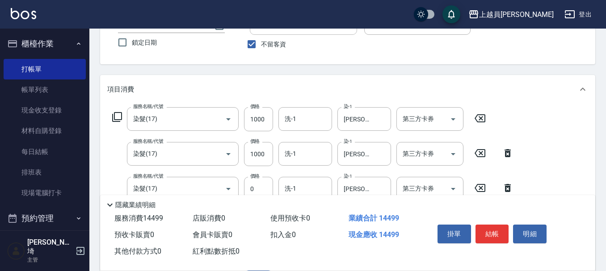
scroll to position [161, 0]
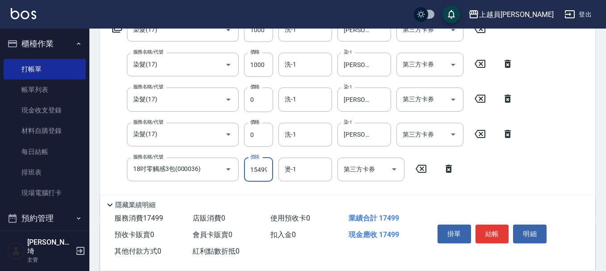
type input "15499"
type input "6"
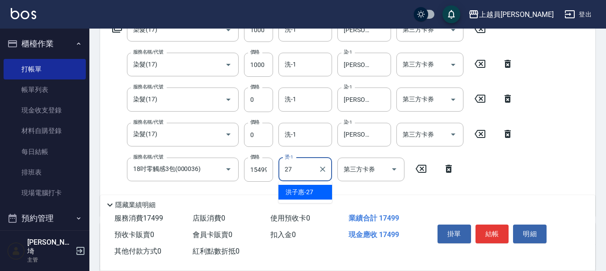
type input "洪子惠-27"
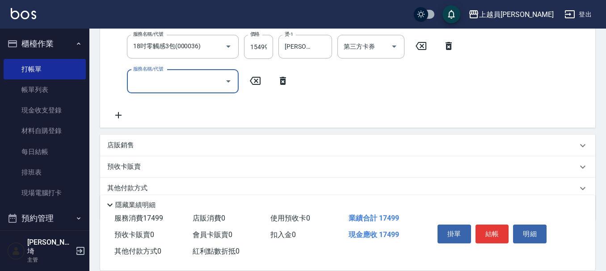
scroll to position [295, 0]
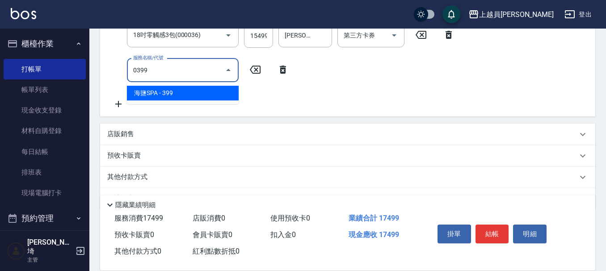
type input "海鹽SPA(0399)"
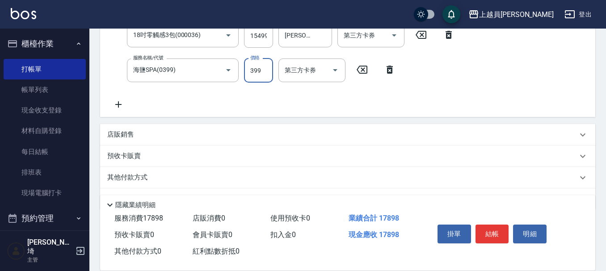
scroll to position [230, 0]
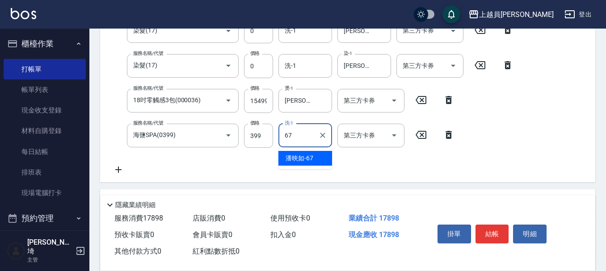
type input "[PERSON_NAME]-67"
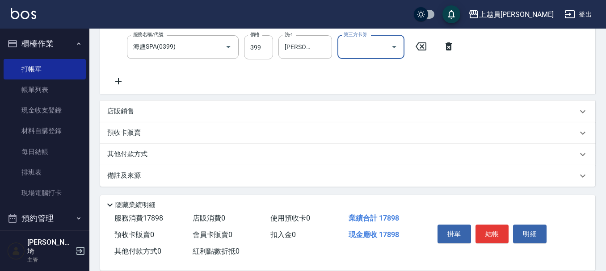
scroll to position [319, 0]
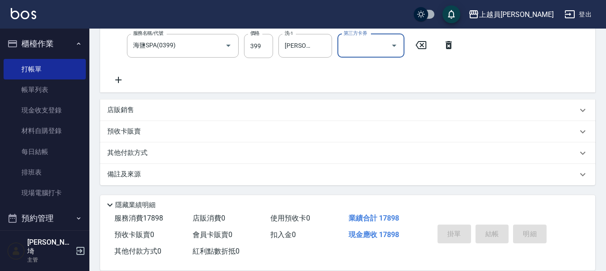
type input "2025/09/04 19:55"
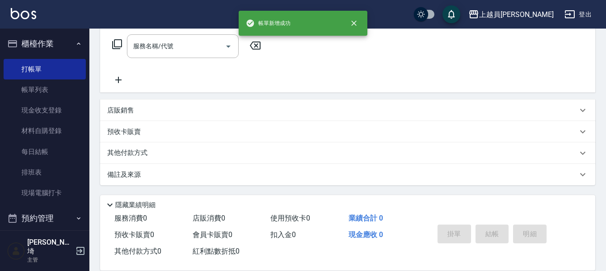
scroll to position [0, 0]
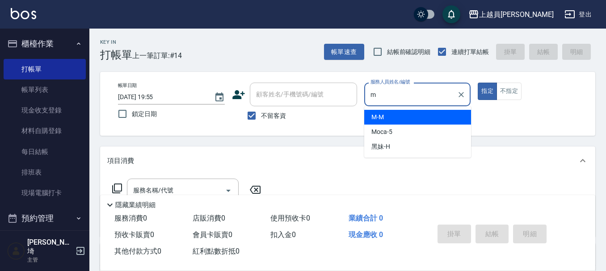
type input "M-M"
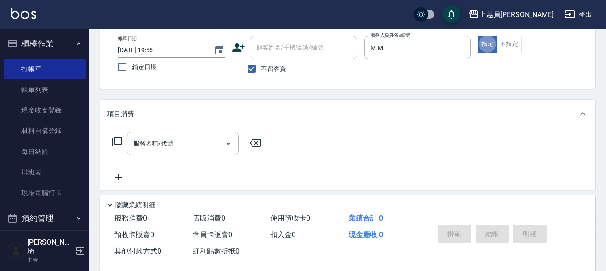
scroll to position [89, 0]
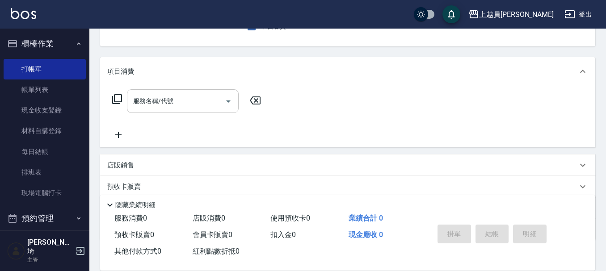
click at [184, 112] on div "服務名稱/代號" at bounding box center [183, 101] width 112 height 24
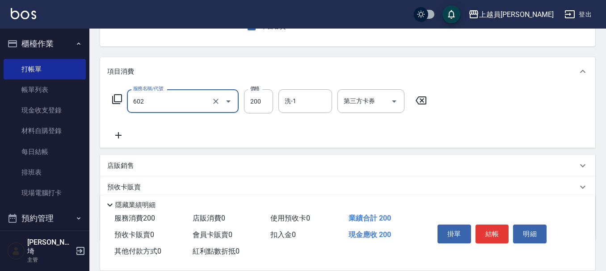
type input "一般洗髮(602)"
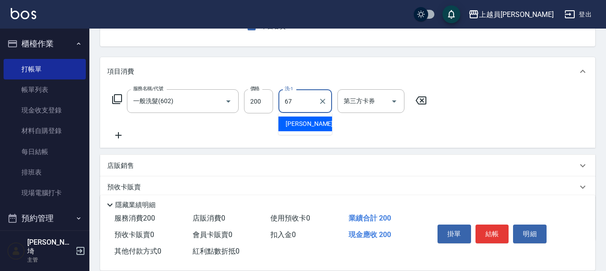
type input "[PERSON_NAME]-67"
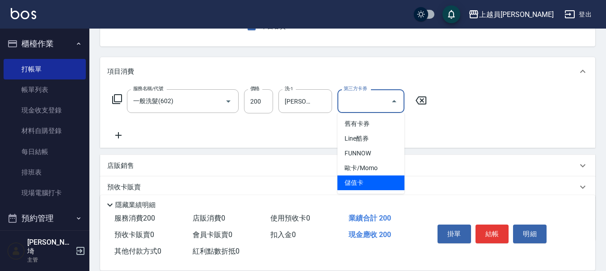
type input "儲值卡"
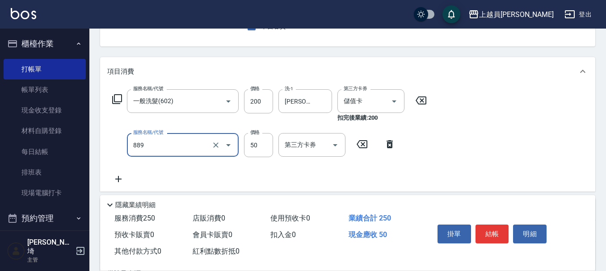
type input "精油(889)"
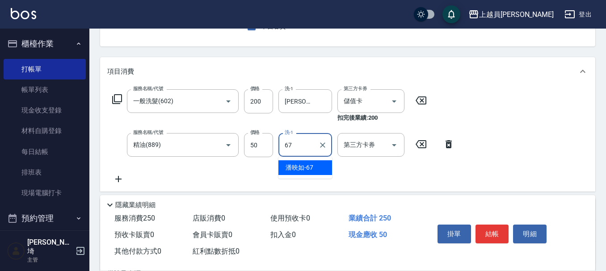
type input "[PERSON_NAME]-67"
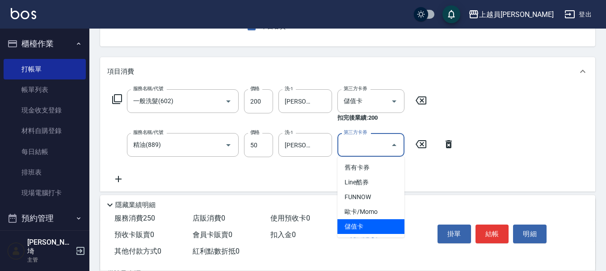
type input "儲值卡"
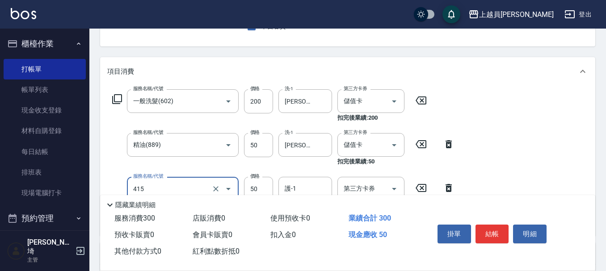
type input "瞬間保養(415)"
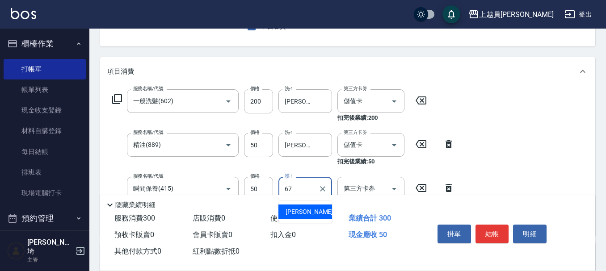
type input "[PERSON_NAME]-67"
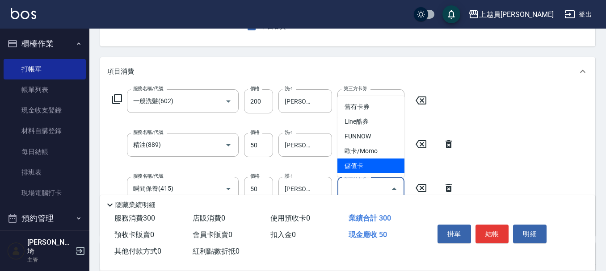
type input "儲值卡"
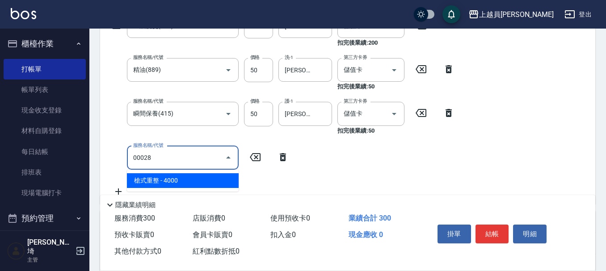
scroll to position [179, 0]
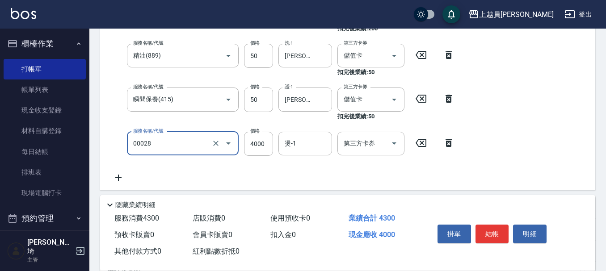
type input "槍式重整(00028)"
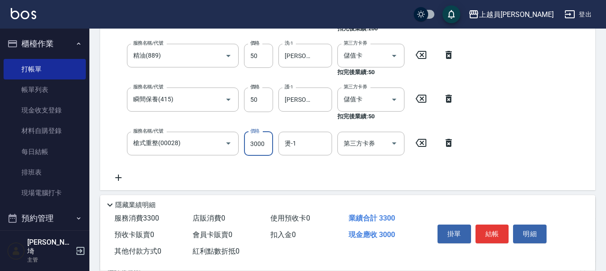
type input "3000"
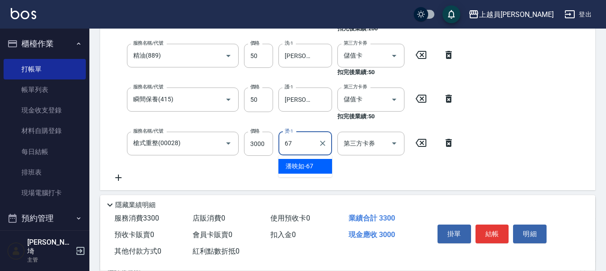
type input "[PERSON_NAME]-67"
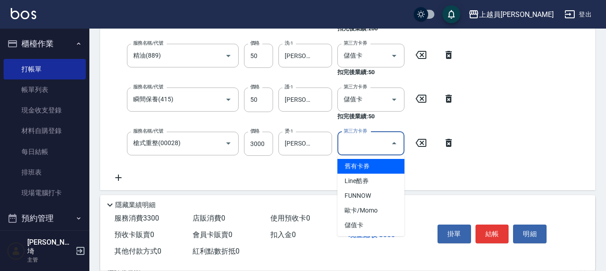
type input "儲值卡"
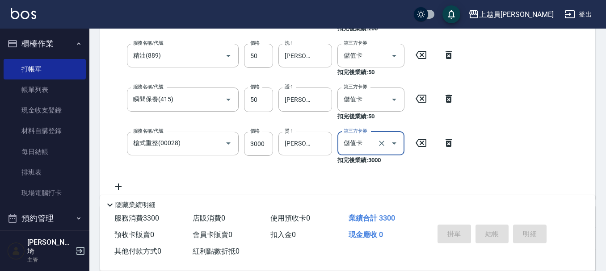
type input "[DATE] 19:56"
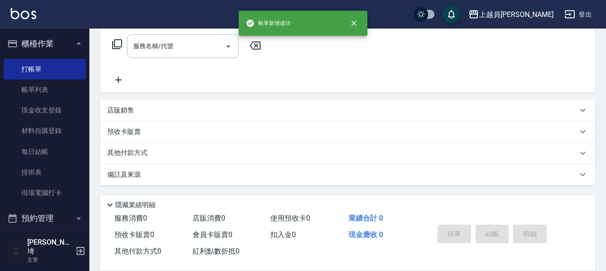
scroll to position [0, 0]
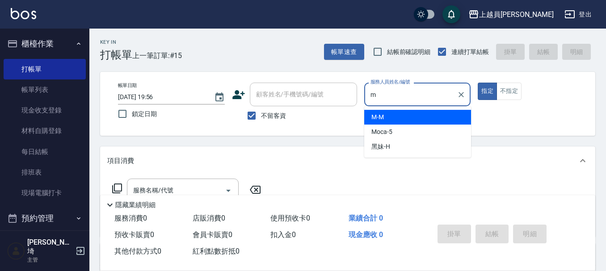
type input "M-M"
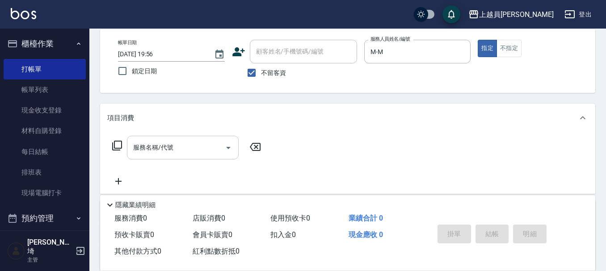
scroll to position [45, 0]
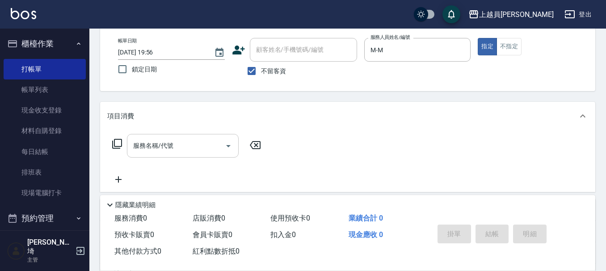
click at [182, 135] on div "服務名稱/代號" at bounding box center [183, 146] width 112 height 24
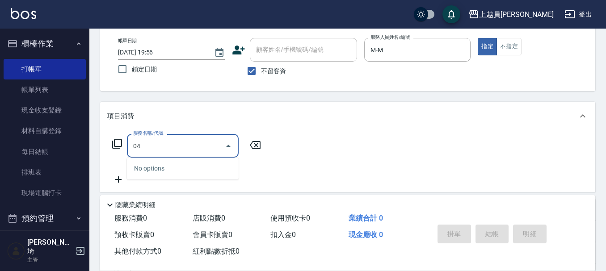
type input "0"
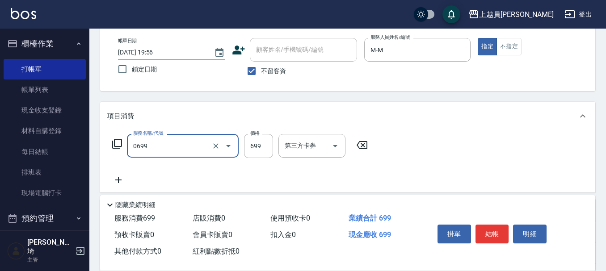
type input "精油洗髮(0699)"
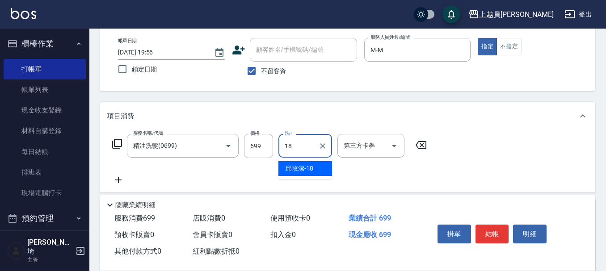
type input "邱玫潔-18"
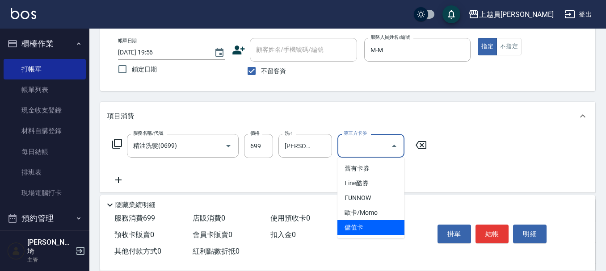
type input "儲值卡"
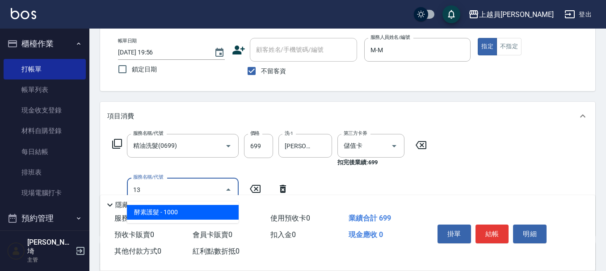
type input "酵素護髮(13)"
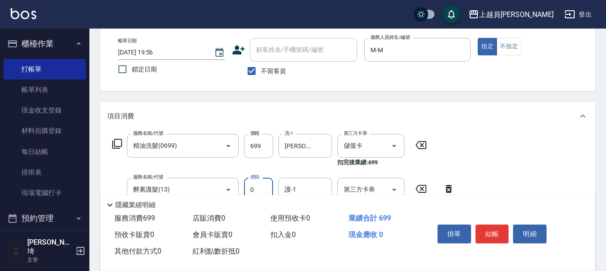
type input "0"
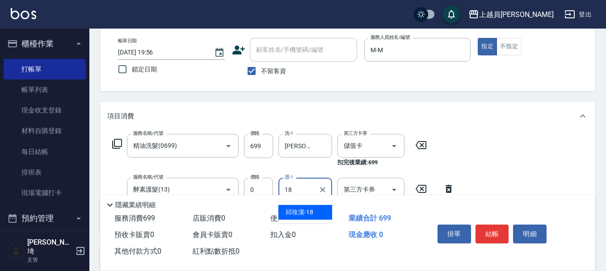
type input "邱玫潔-18"
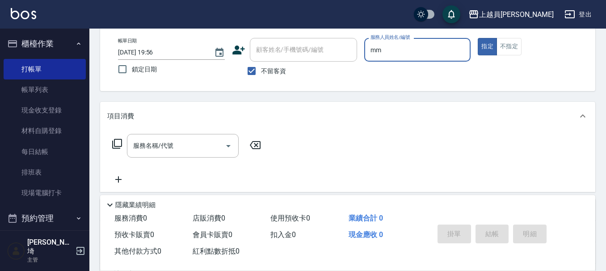
type input "mm"
click at [478, 38] on button "指定" at bounding box center [487, 46] width 19 height 17
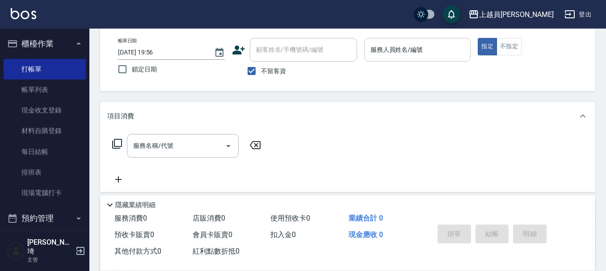
click at [421, 54] on input "服務人員姓名/編號" at bounding box center [417, 50] width 99 height 16
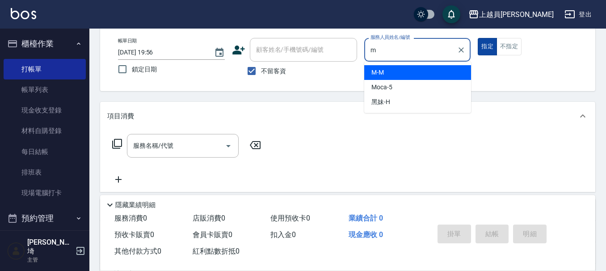
type input "M-M"
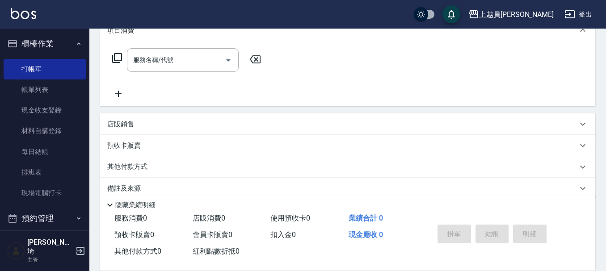
scroll to position [134, 0]
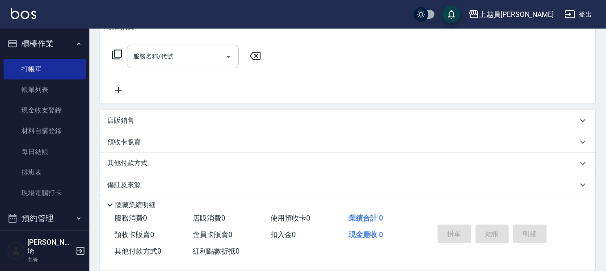
drag, startPoint x: 172, startPoint y: 53, endPoint x: 597, endPoint y: 63, distance: 425.9
click at [172, 53] on input "服務名稱/代號" at bounding box center [176, 57] width 90 height 16
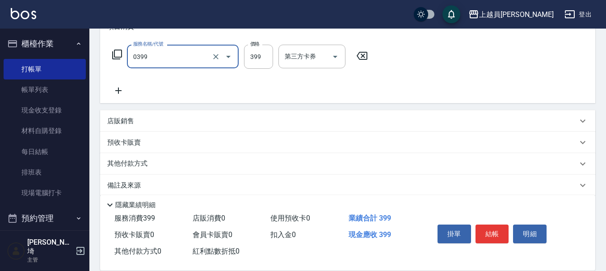
type input "海鹽SPA(0399)"
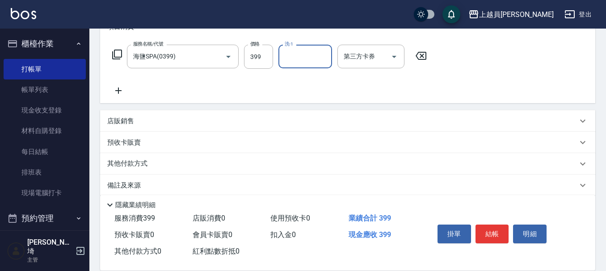
type input "3"
type input "[PERSON_NAME]-67"
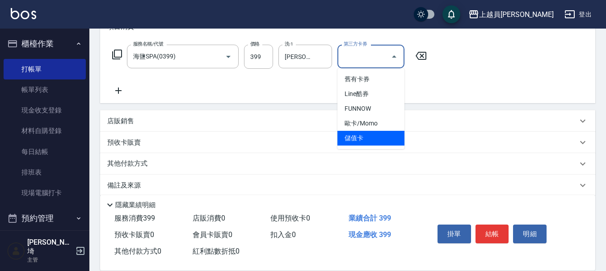
type input "儲值卡"
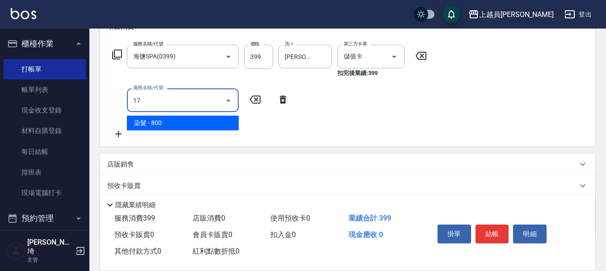
type input "染髮(17)"
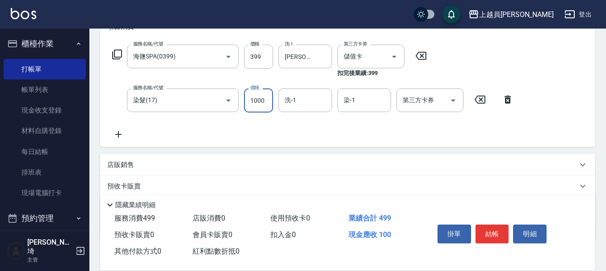
type input "1000"
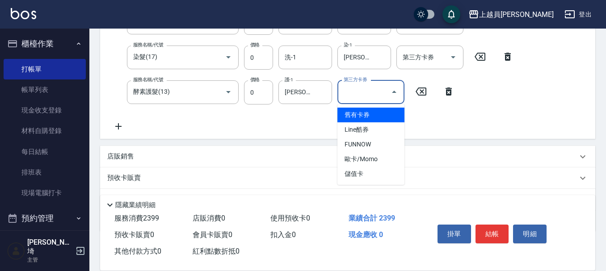
scroll to position [313, 0]
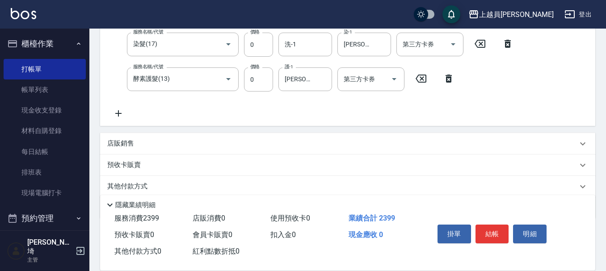
click at [126, 113] on icon at bounding box center [118, 113] width 22 height 11
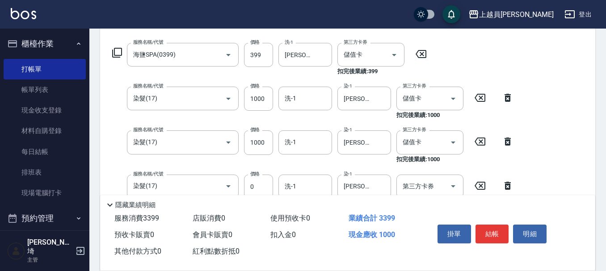
scroll to position [132, 0]
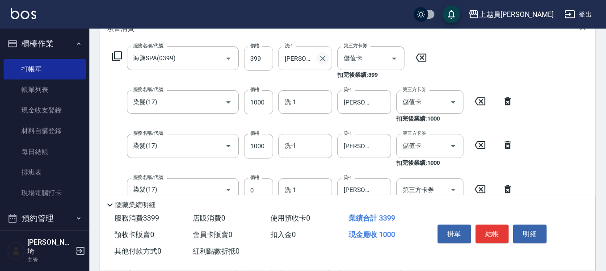
click at [323, 57] on icon "Clear" at bounding box center [322, 58] width 9 height 9
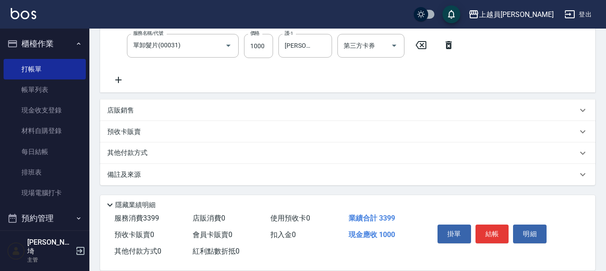
click at [121, 75] on icon at bounding box center [118, 80] width 22 height 11
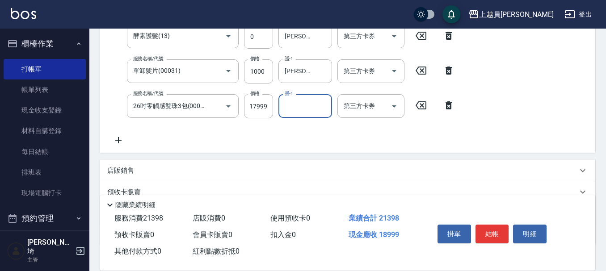
scroll to position [0, 0]
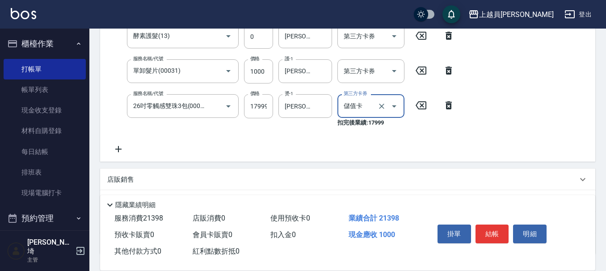
drag, startPoint x: 390, startPoint y: 69, endPoint x: 398, endPoint y: 57, distance: 14.6
click at [392, 74] on icon "Open" at bounding box center [394, 71] width 11 height 11
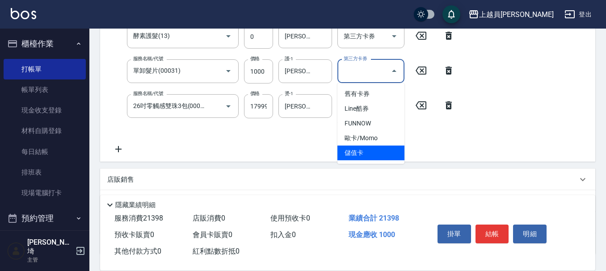
click at [351, 155] on span "儲值卡" at bounding box center [370, 153] width 67 height 15
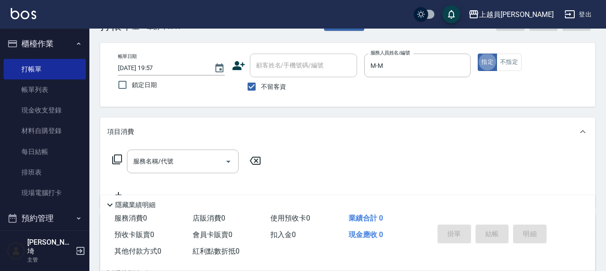
scroll to position [45, 0]
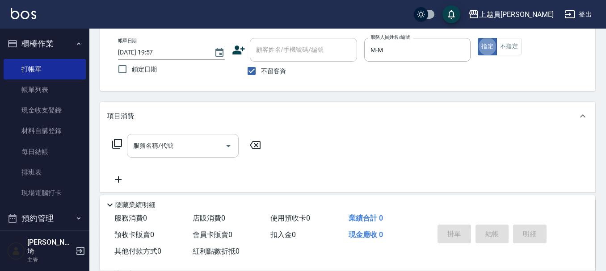
click at [195, 147] on input "服務名稱/代號" at bounding box center [176, 146] width 90 height 16
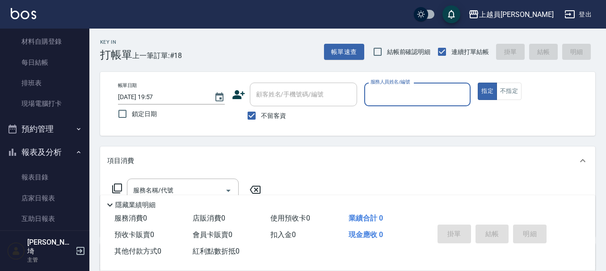
scroll to position [134, 0]
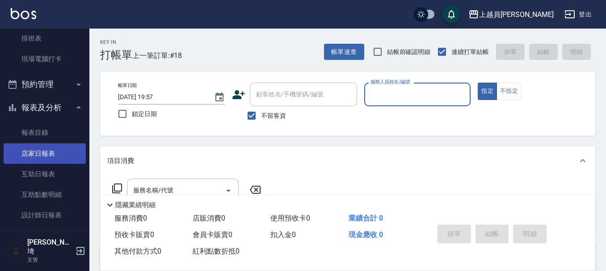
click at [39, 150] on link "店家日報表" at bounding box center [45, 153] width 82 height 21
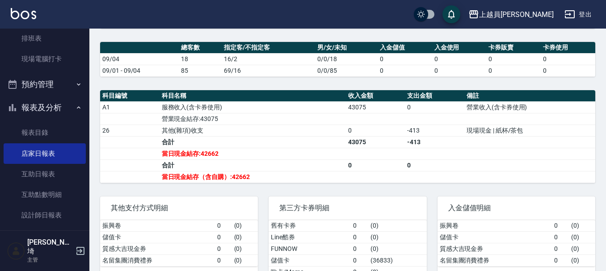
scroll to position [268, 0]
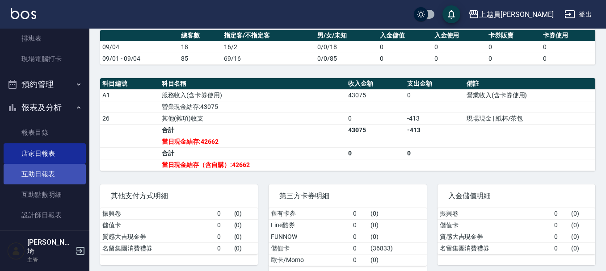
click at [42, 178] on link "互助日報表" at bounding box center [45, 174] width 82 height 21
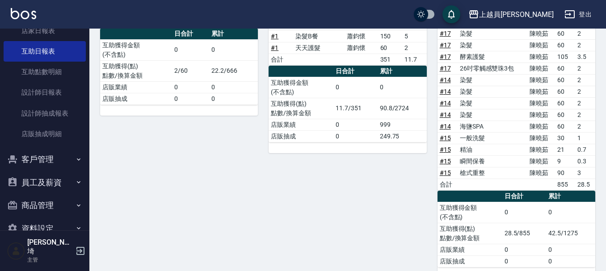
scroll to position [268, 0]
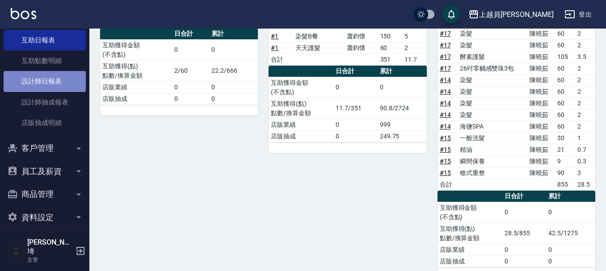
click at [61, 72] on link "設計師日報表" at bounding box center [45, 81] width 82 height 21
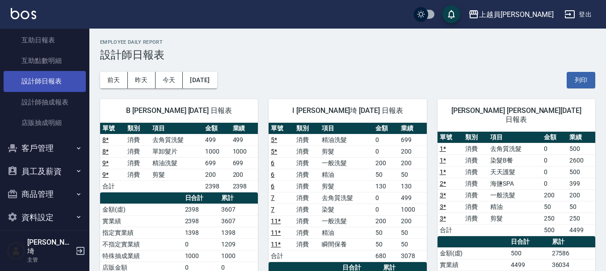
click at [59, 87] on link "設計師日報表" at bounding box center [45, 81] width 82 height 21
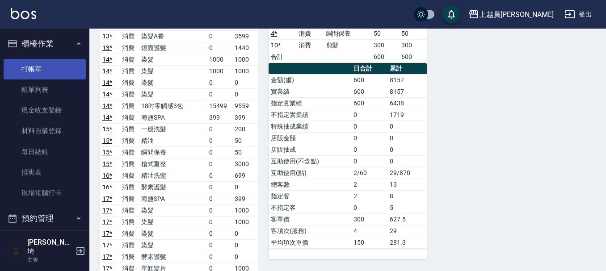
scroll to position [508, 0]
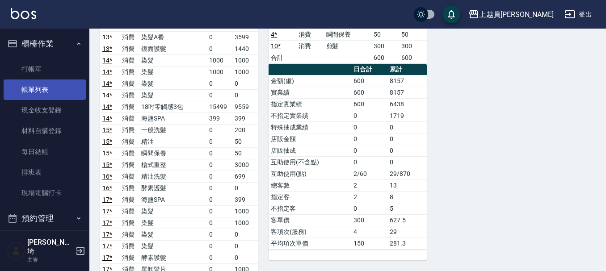
click at [42, 92] on link "帳單列表" at bounding box center [45, 90] width 82 height 21
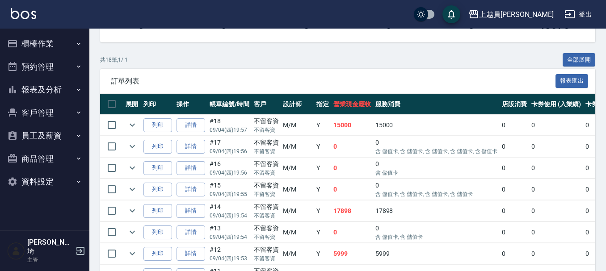
scroll to position [223, 0]
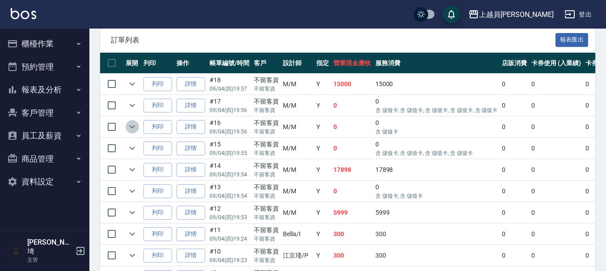
click at [134, 127] on icon "expand row" at bounding box center [132, 127] width 5 height 3
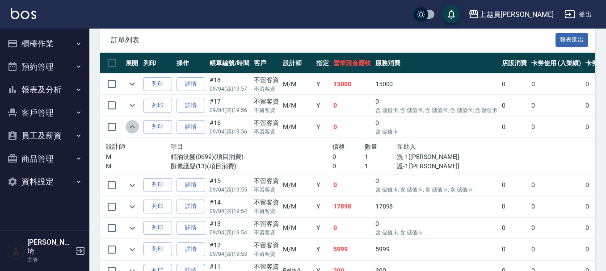
click at [133, 126] on icon "expand row" at bounding box center [132, 126] width 5 height 3
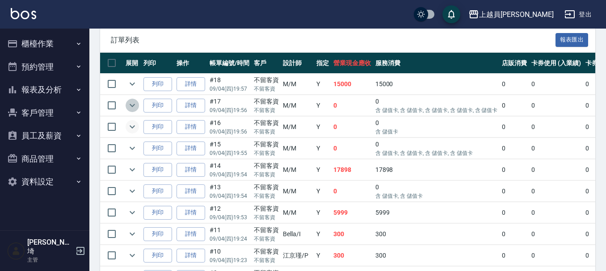
click at [133, 108] on icon "expand row" at bounding box center [132, 105] width 11 height 11
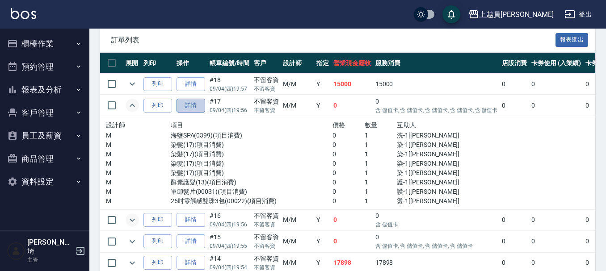
click at [196, 106] on link "詳情" at bounding box center [190, 106] width 29 height 14
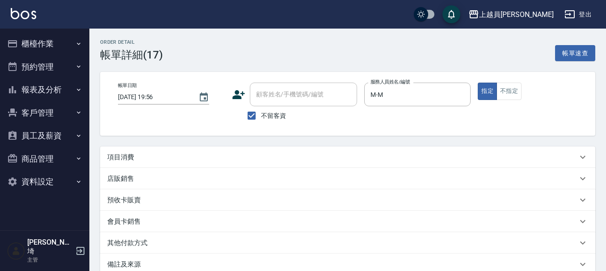
type input "[DATE] 19:56"
checkbox input "true"
type input "M-M"
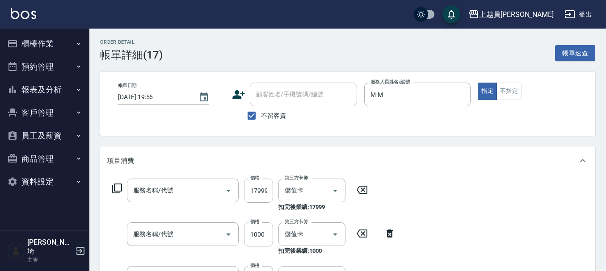
type input "26吋零觸感雙珠3包(00022)"
type input "單卸髮片(00031)"
type input "酵素護髮(13)"
type input "染髮(17)"
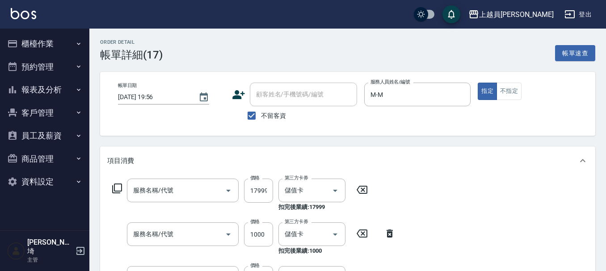
type input "染髮(17)"
type input "海鹽SPA(0399)"
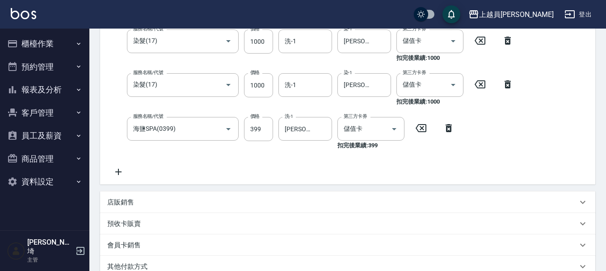
scroll to position [357, 0]
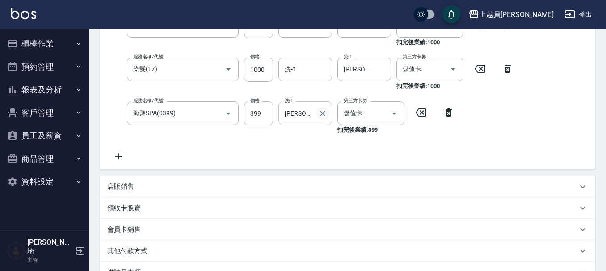
click at [325, 112] on icon "Clear" at bounding box center [322, 113] width 9 height 9
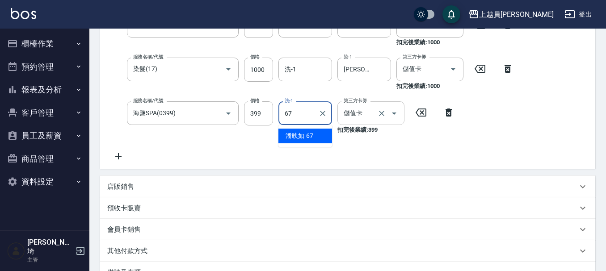
type input "[PERSON_NAME]-67"
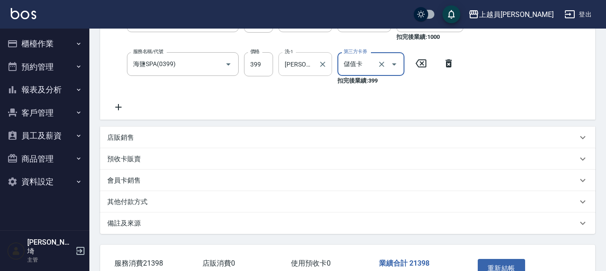
scroll to position [466, 0]
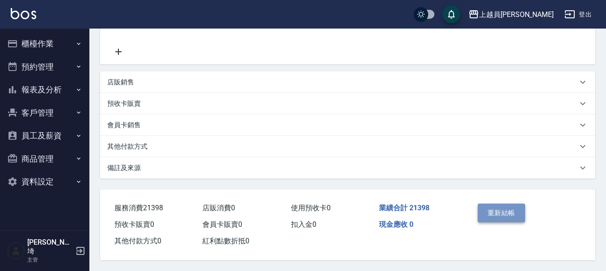
click at [502, 218] on button "重新結帳" at bounding box center [501, 213] width 47 height 19
